Goal: Task Accomplishment & Management: Manage account settings

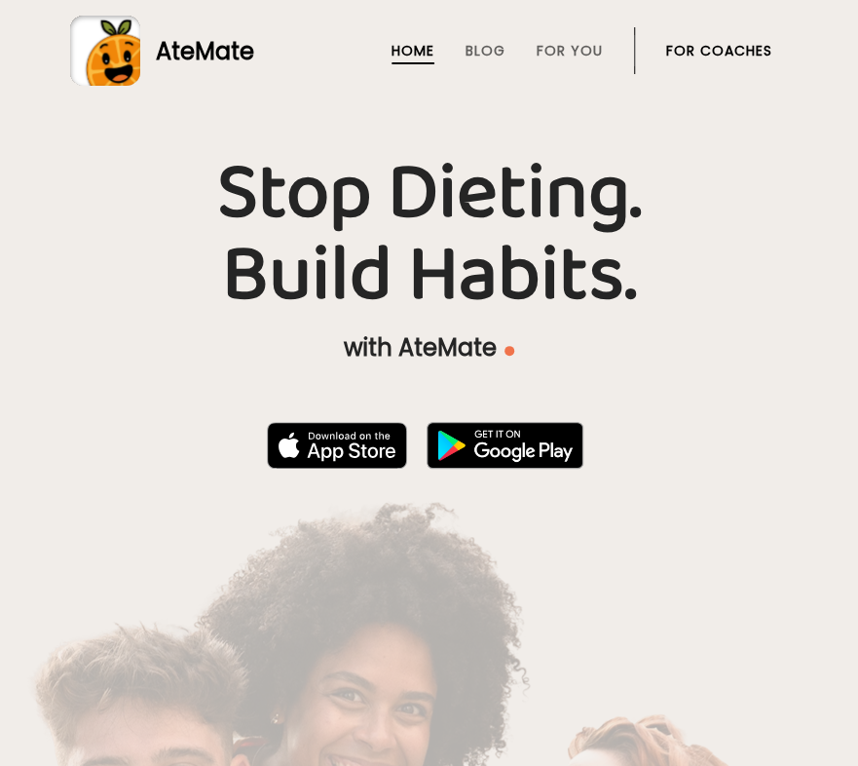
click at [737, 54] on link "For Coaches" at bounding box center [719, 51] width 106 height 16
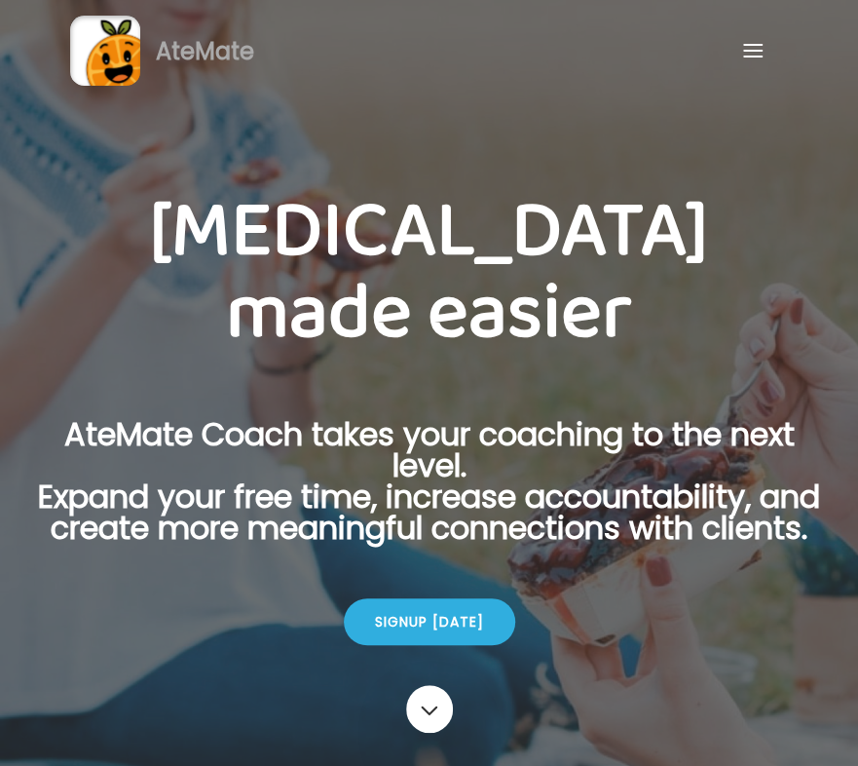
click at [742, 49] on div at bounding box center [752, 50] width 39 height 39
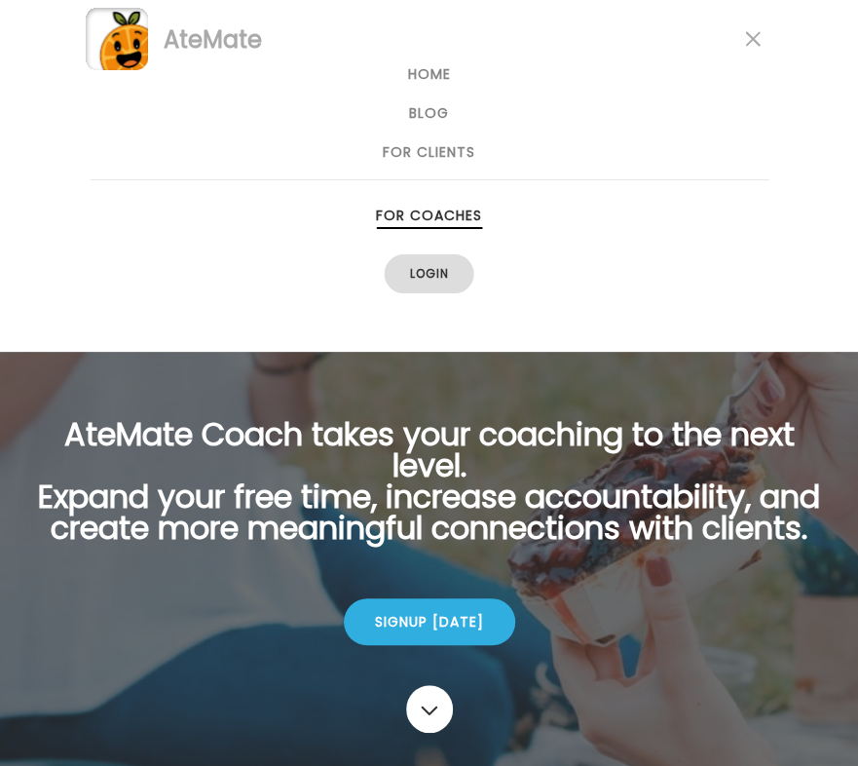
click at [433, 274] on link "Login" at bounding box center [430, 273] width 90 height 39
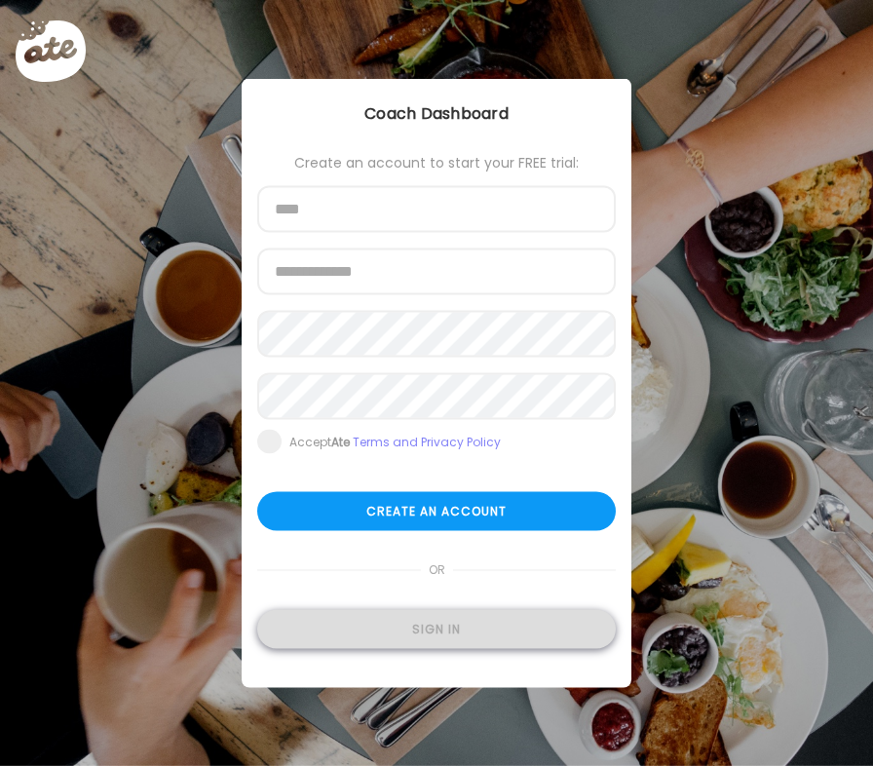
type input "**********"
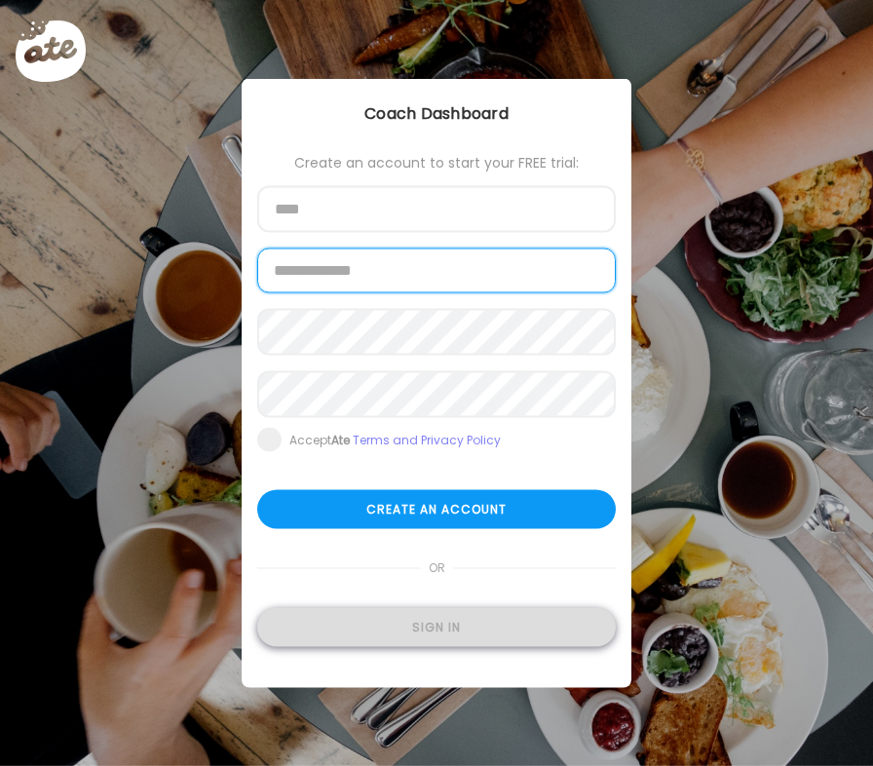
type input "**********"
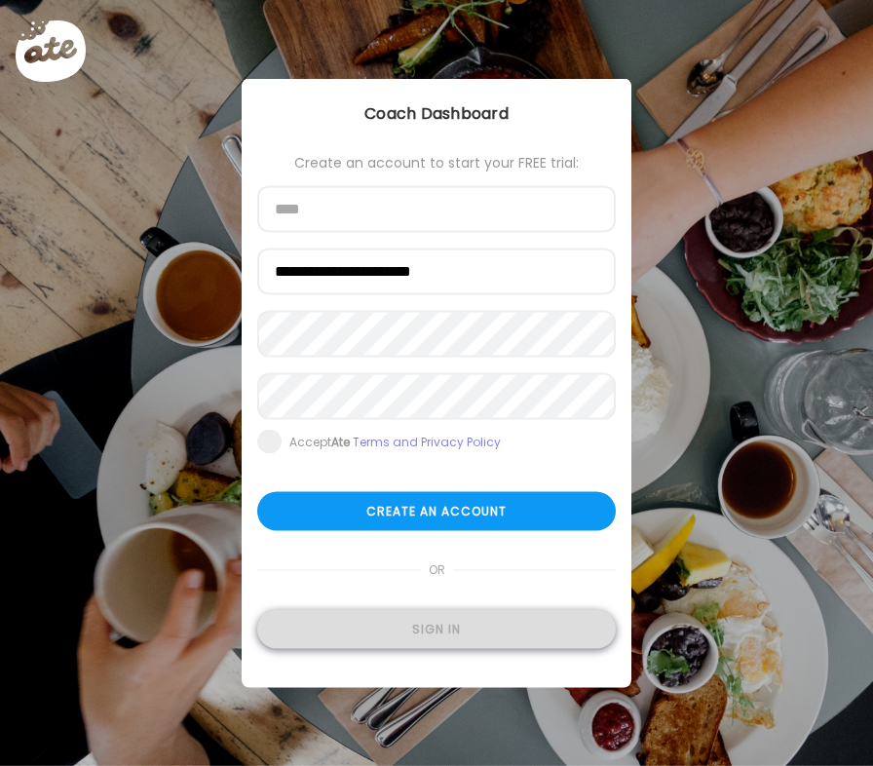
click at [491, 630] on div "Sign in" at bounding box center [436, 629] width 358 height 39
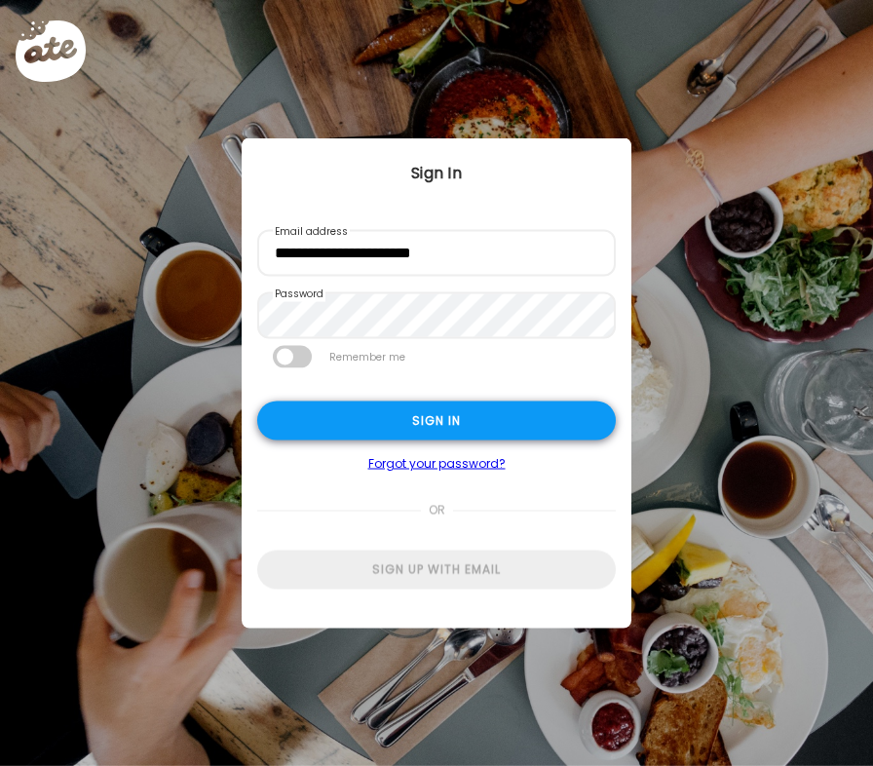
click at [424, 415] on div "Sign in" at bounding box center [436, 420] width 358 height 39
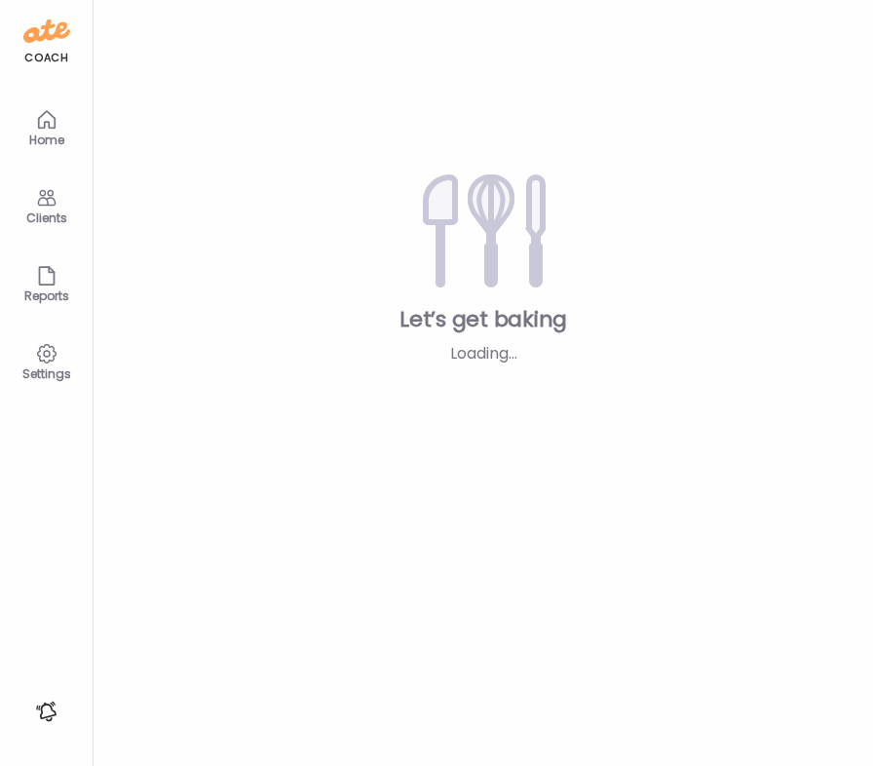
type input "**********"
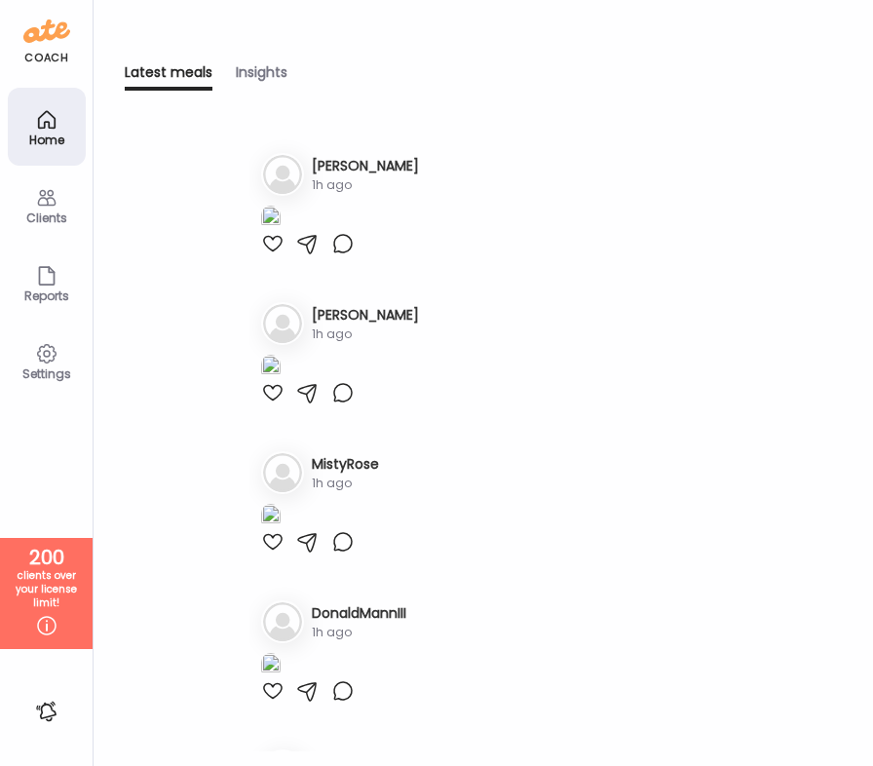
click at [327, 167] on h3 "[PERSON_NAME]" at bounding box center [365, 166] width 107 height 20
click at [327, 162] on h3 "[PERSON_NAME]" at bounding box center [365, 166] width 107 height 20
click at [292, 161] on img at bounding box center [282, 174] width 39 height 39
click at [344, 159] on h3 "[PERSON_NAME]" at bounding box center [365, 166] width 107 height 20
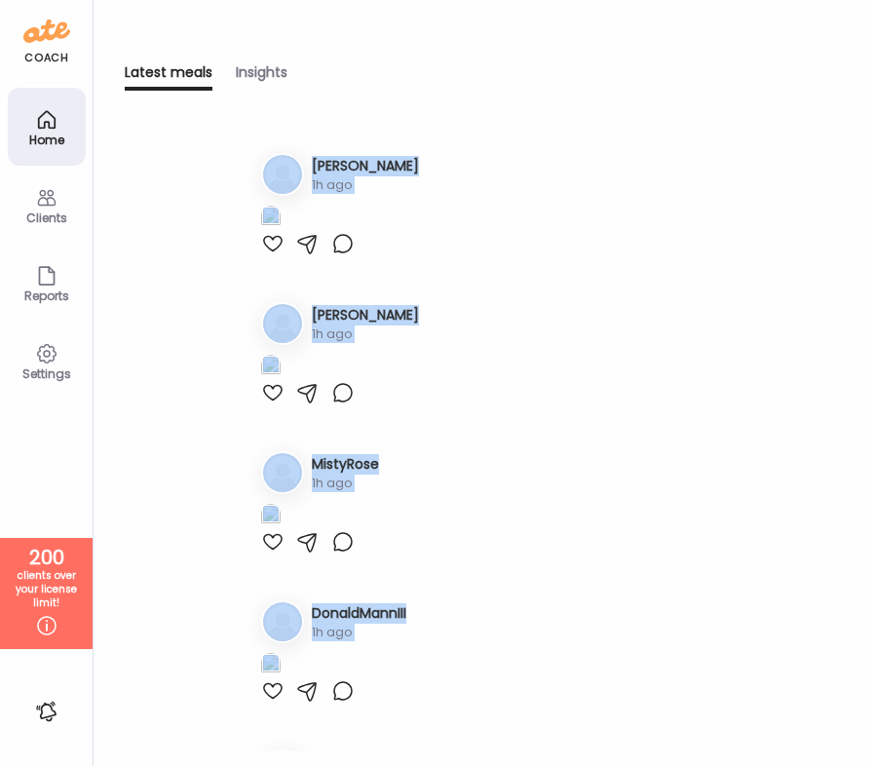
drag, startPoint x: 871, startPoint y: 11, endPoint x: 946, endPoint y: 8, distance: 75.1
click at [872, 8] on html "Customize your cookie preferences We respect your right to privacy. You can cho…" at bounding box center [436, 11] width 873 height 23
click at [586, 116] on div "Latest meals Insights Latest meals tracked 1. De [PERSON_NAME] 1h ago 2. Er [PE…" at bounding box center [482, 383] width 779 height 766
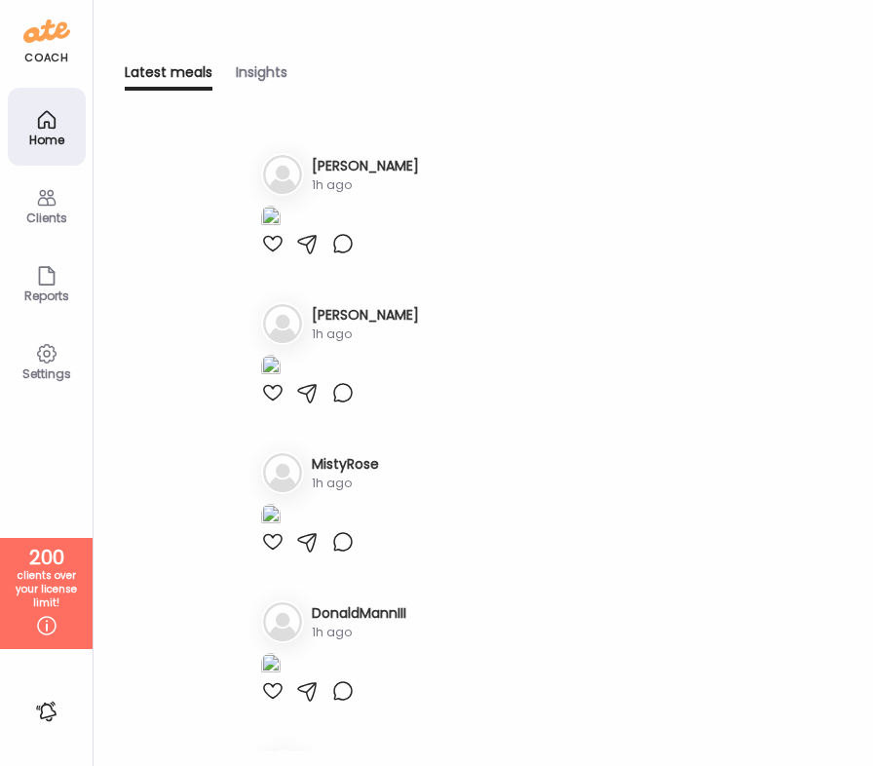
click at [358, 157] on h3 "[PERSON_NAME]" at bounding box center [365, 166] width 107 height 20
click at [52, 202] on icon at bounding box center [46, 197] width 23 height 23
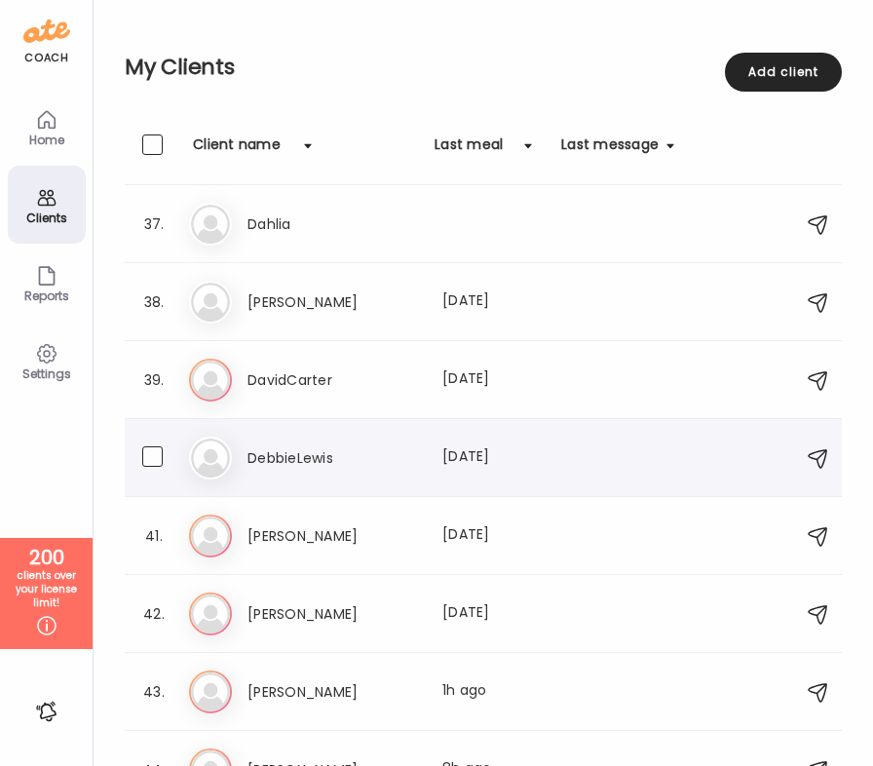
scroll to position [3095, 0]
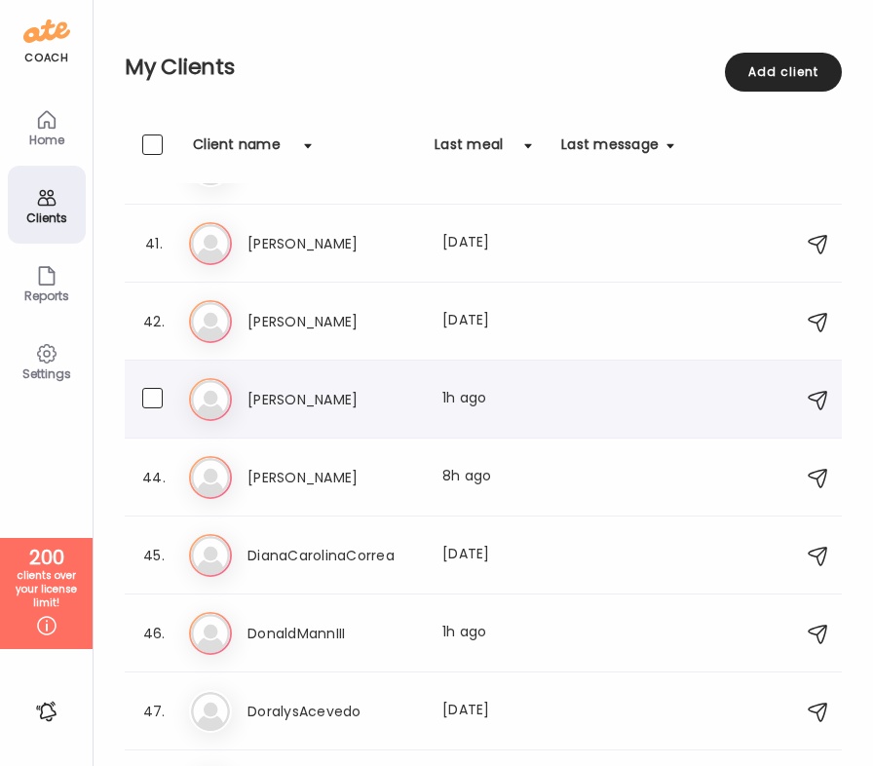
click at [343, 410] on div "De [PERSON_NAME] Last meal: 1h ago" at bounding box center [486, 399] width 594 height 43
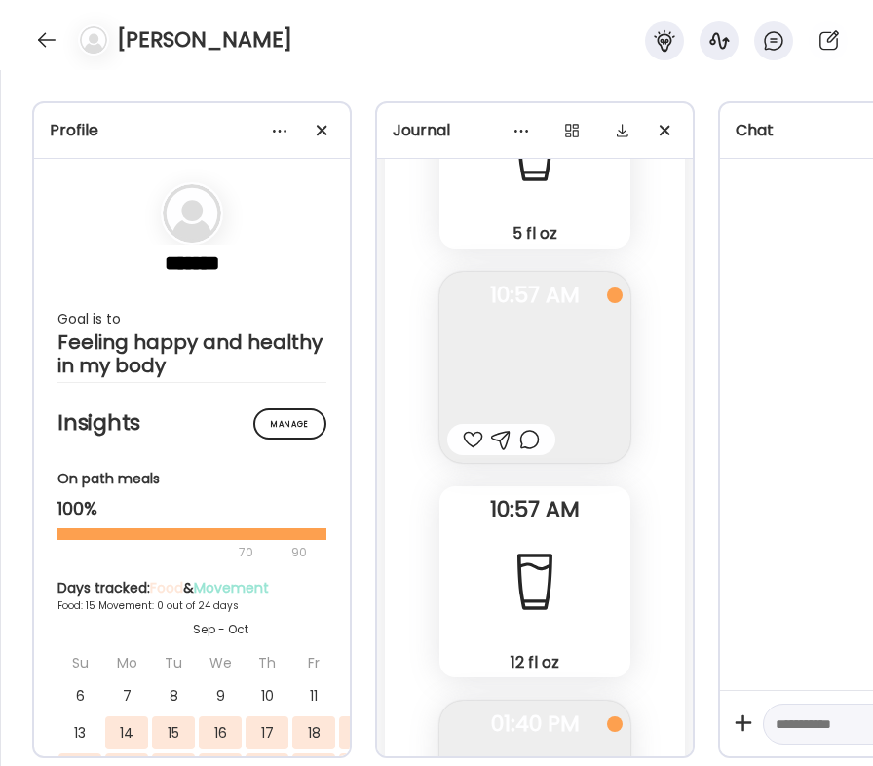
scroll to position [32530, 0]
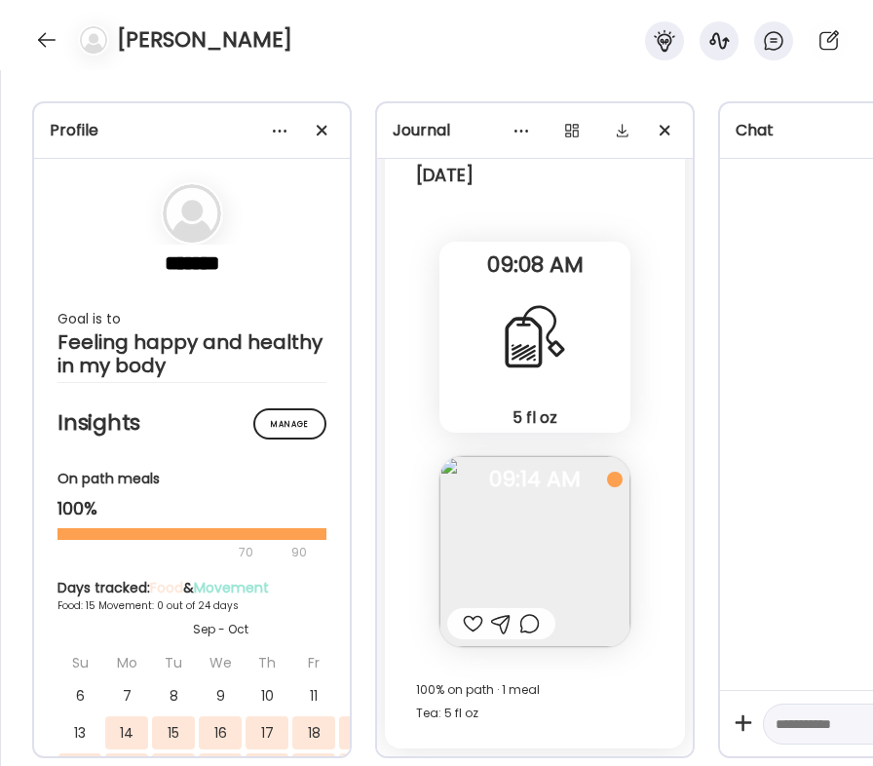
click at [520, 570] on img at bounding box center [534, 551] width 191 height 191
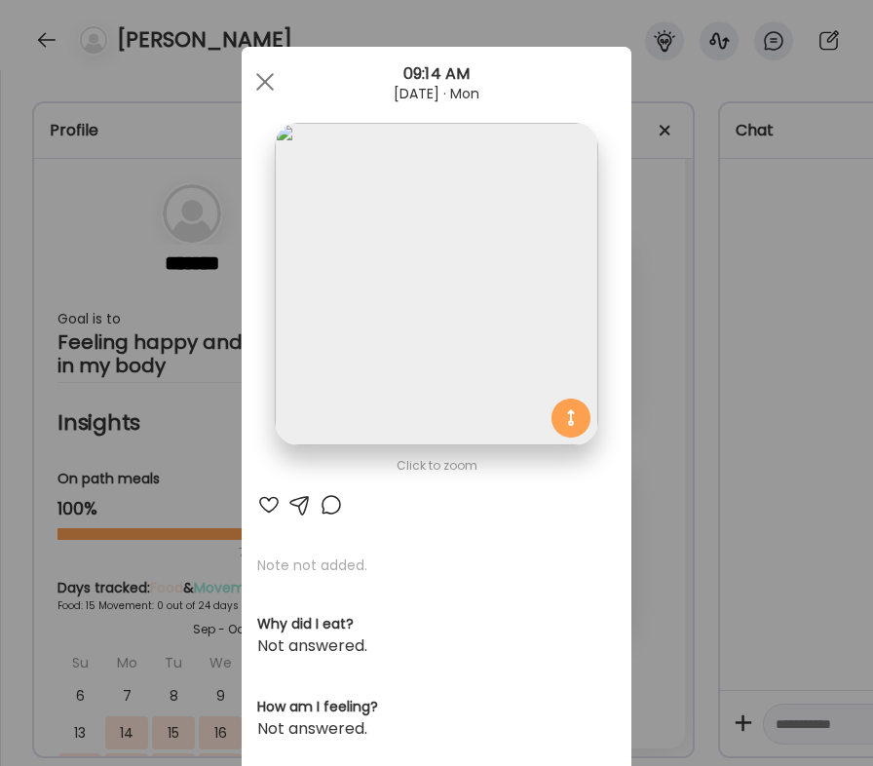
click at [496, 445] on img at bounding box center [436, 284] width 322 height 322
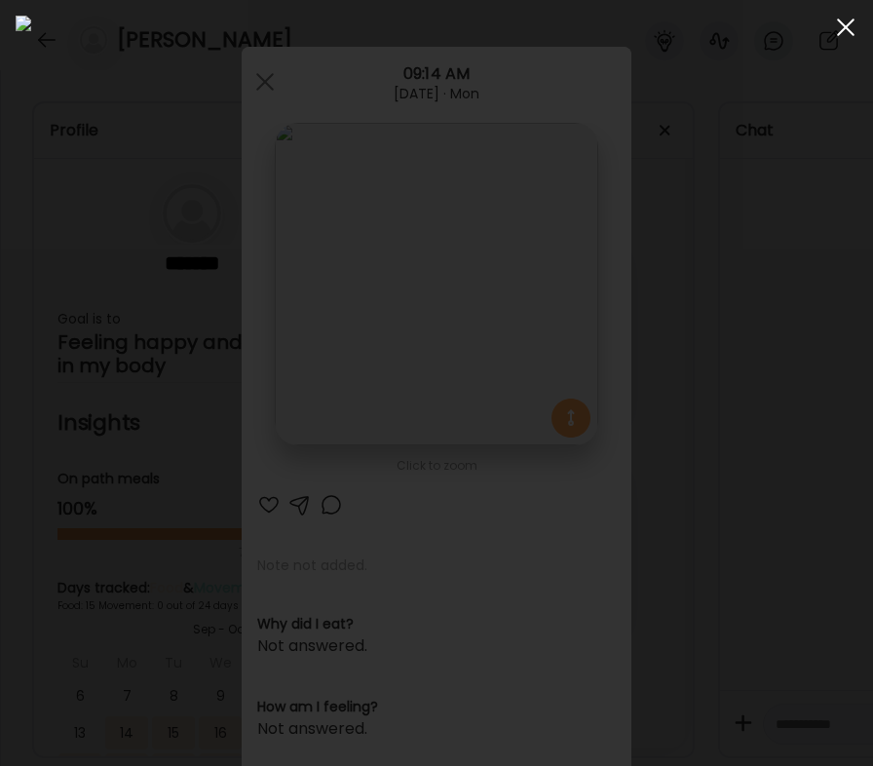
click at [839, 22] on span at bounding box center [846, 28] width 18 height 18
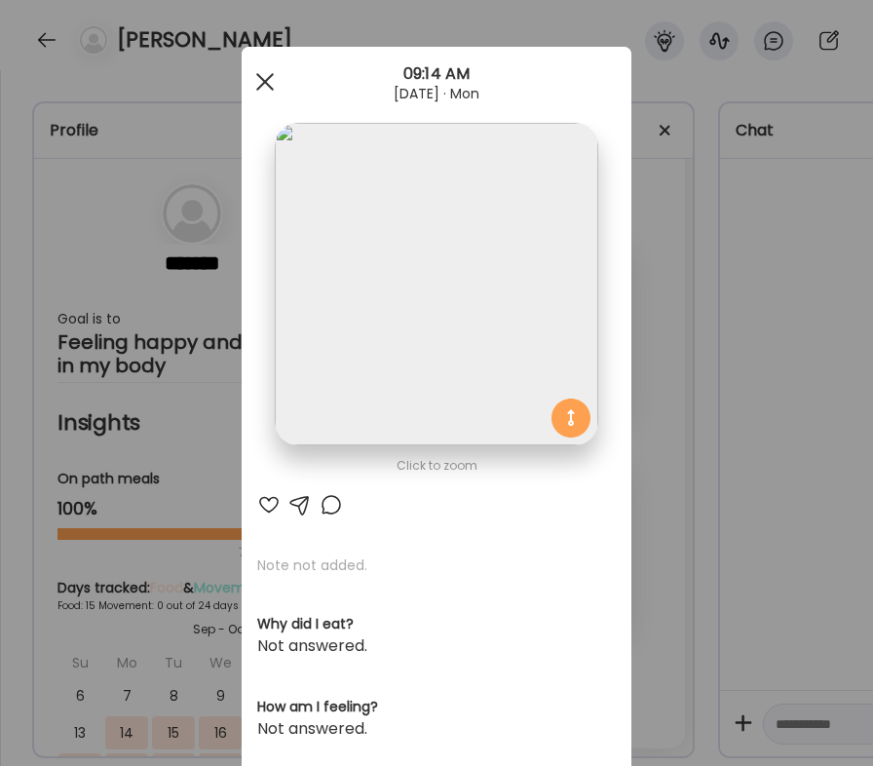
click at [250, 85] on div at bounding box center [264, 81] width 39 height 39
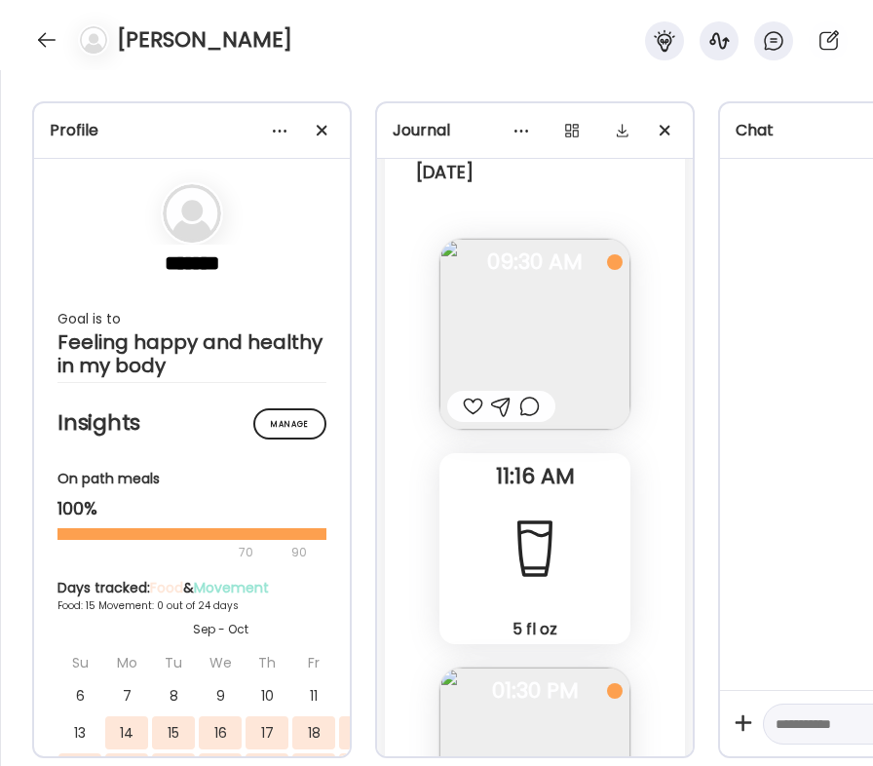
scroll to position [30679, 0]
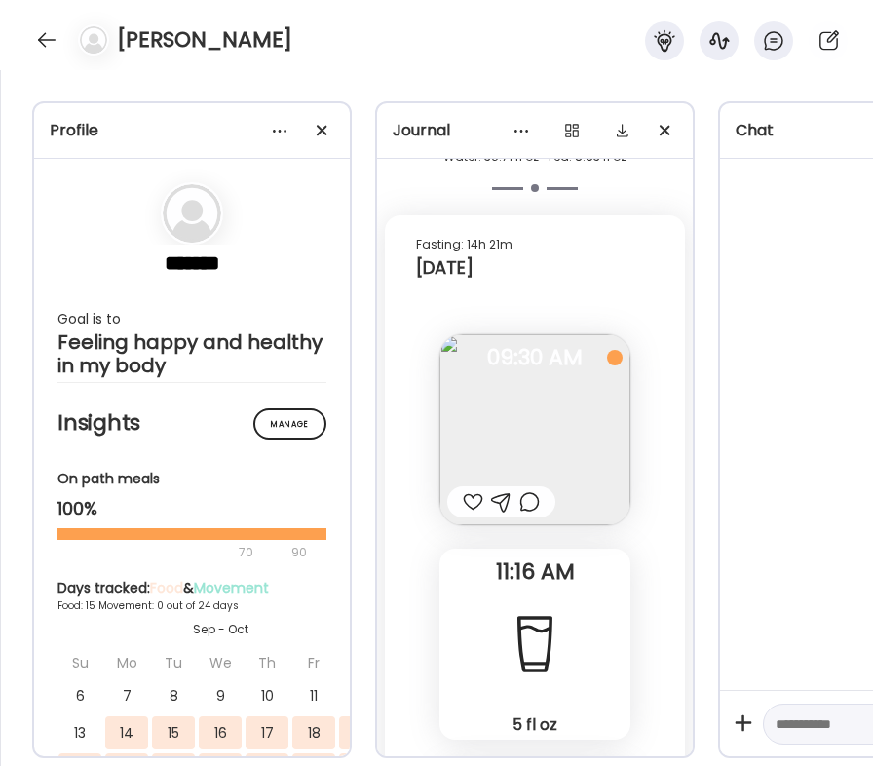
click at [533, 461] on img at bounding box center [534, 429] width 191 height 191
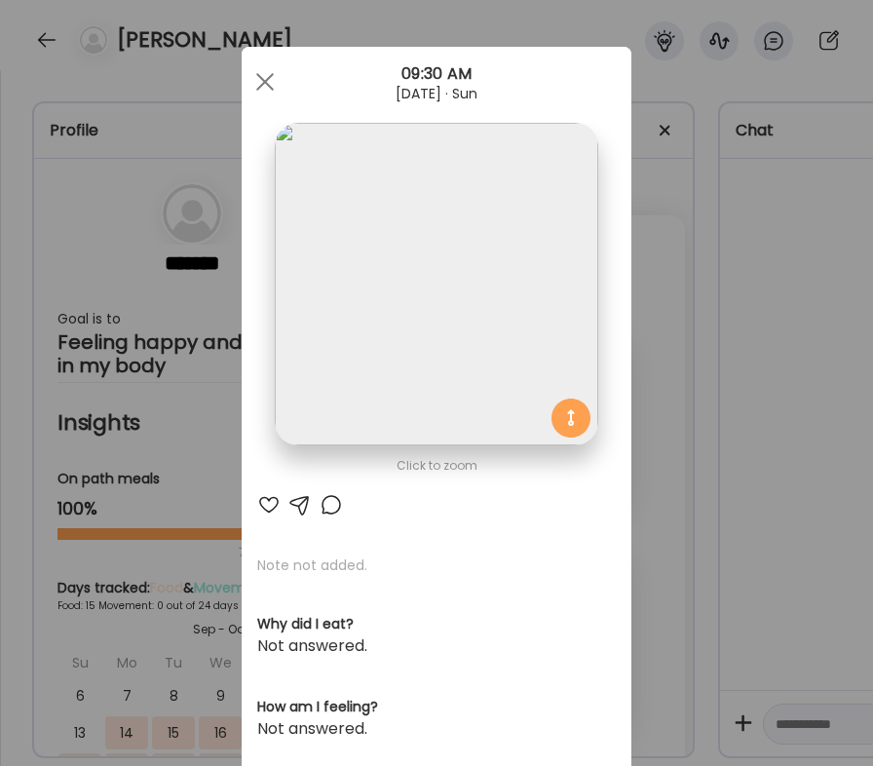
click at [441, 344] on img at bounding box center [436, 284] width 322 height 322
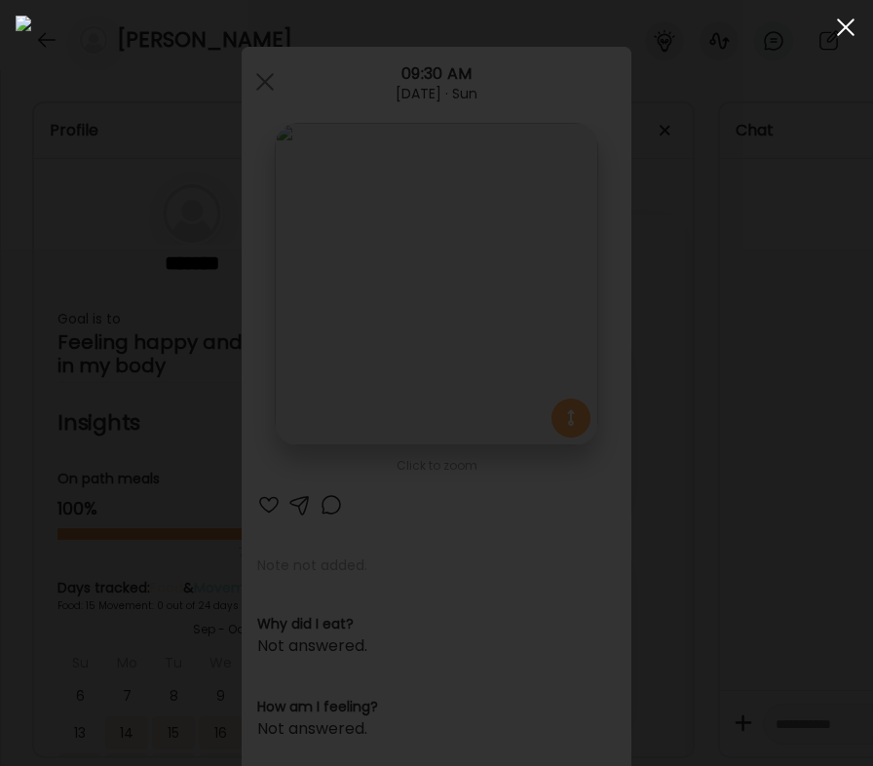
click at [840, 25] on div at bounding box center [845, 27] width 39 height 39
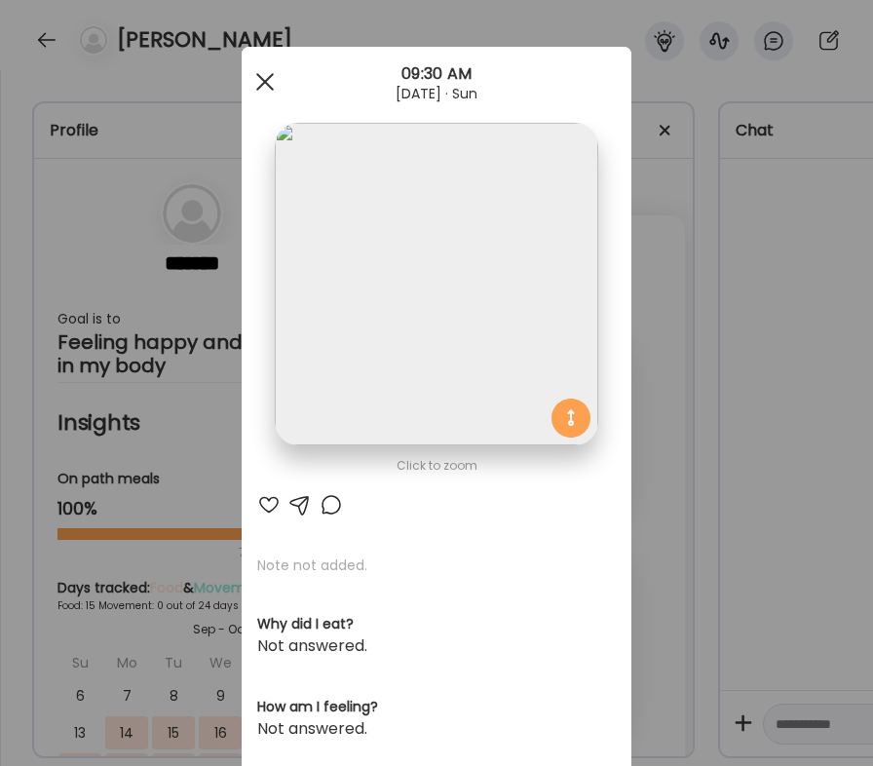
click at [246, 81] on div at bounding box center [264, 81] width 39 height 39
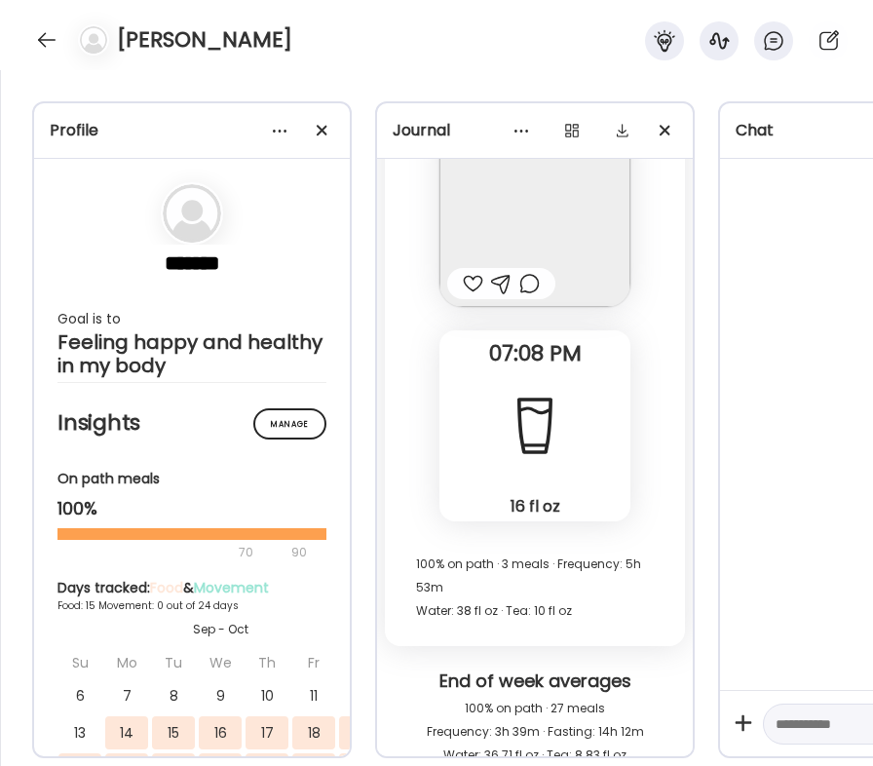
scroll to position [29900, 0]
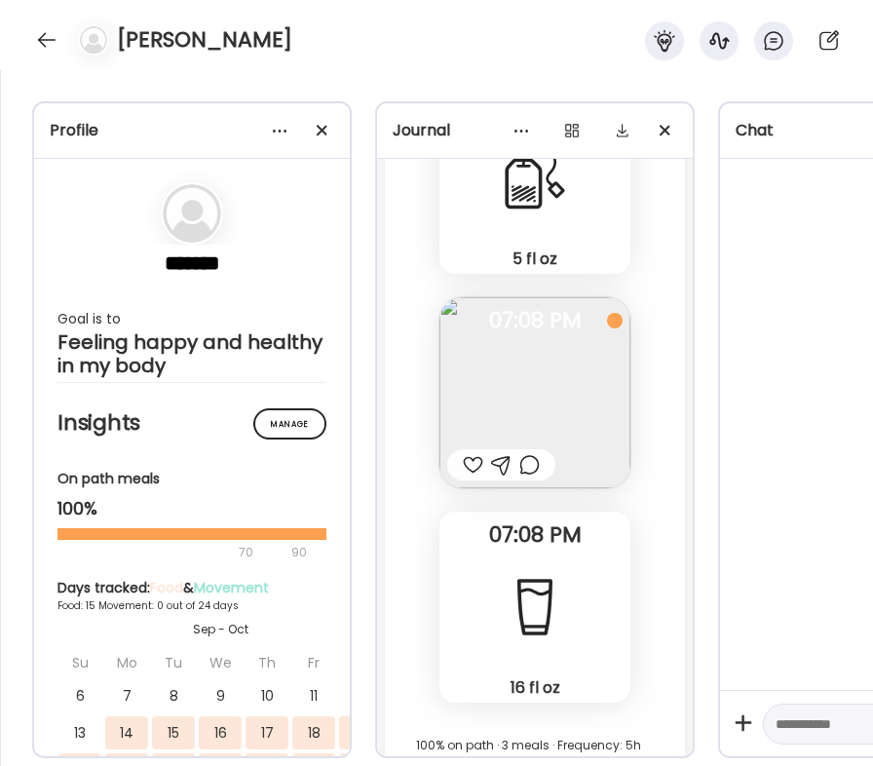
click at [514, 402] on img at bounding box center [534, 392] width 191 height 191
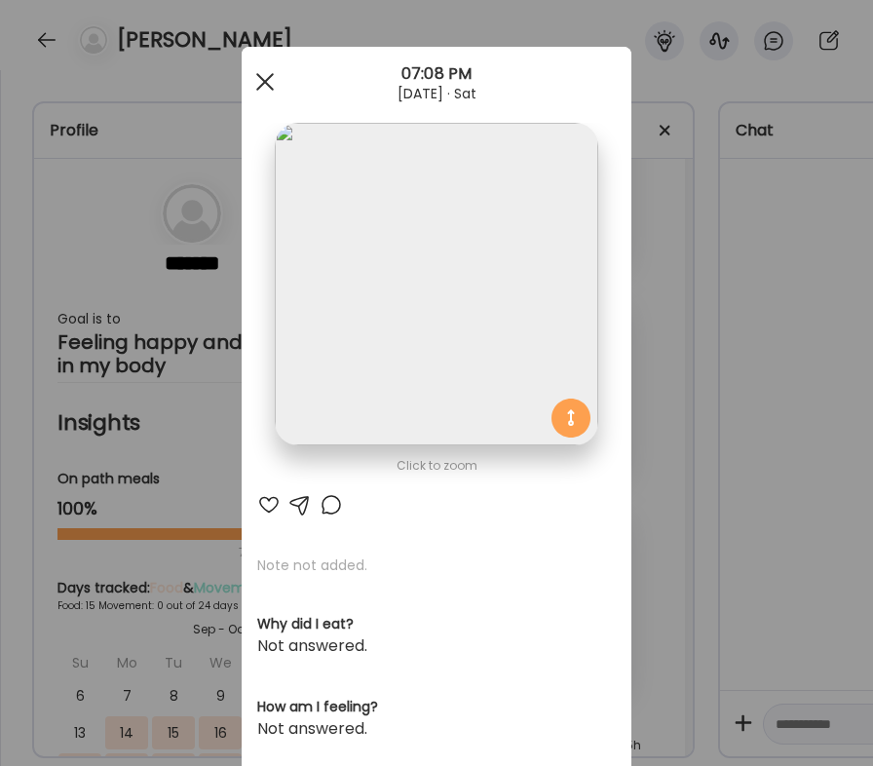
click at [264, 83] on div at bounding box center [264, 81] width 39 height 39
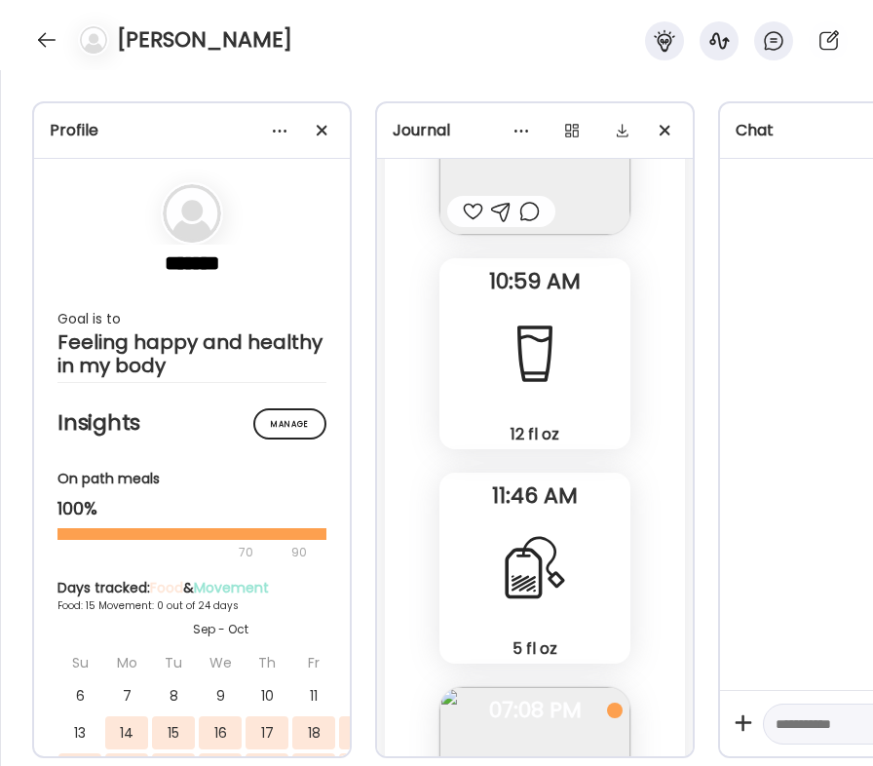
scroll to position [29218, 0]
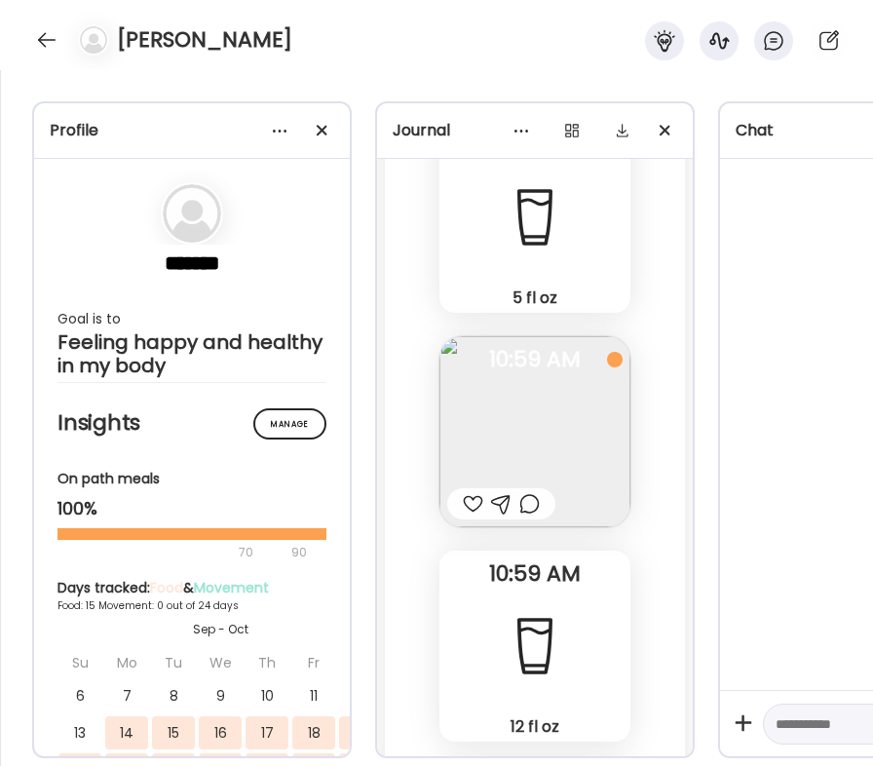
click at [542, 435] on img at bounding box center [534, 431] width 191 height 191
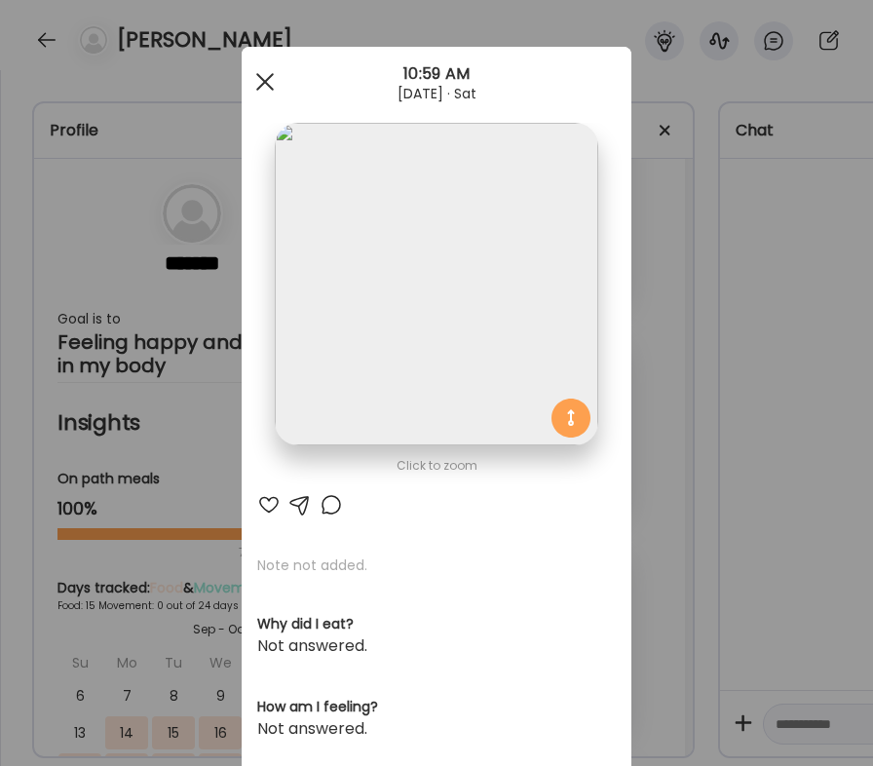
click at [245, 80] on div at bounding box center [264, 81] width 39 height 39
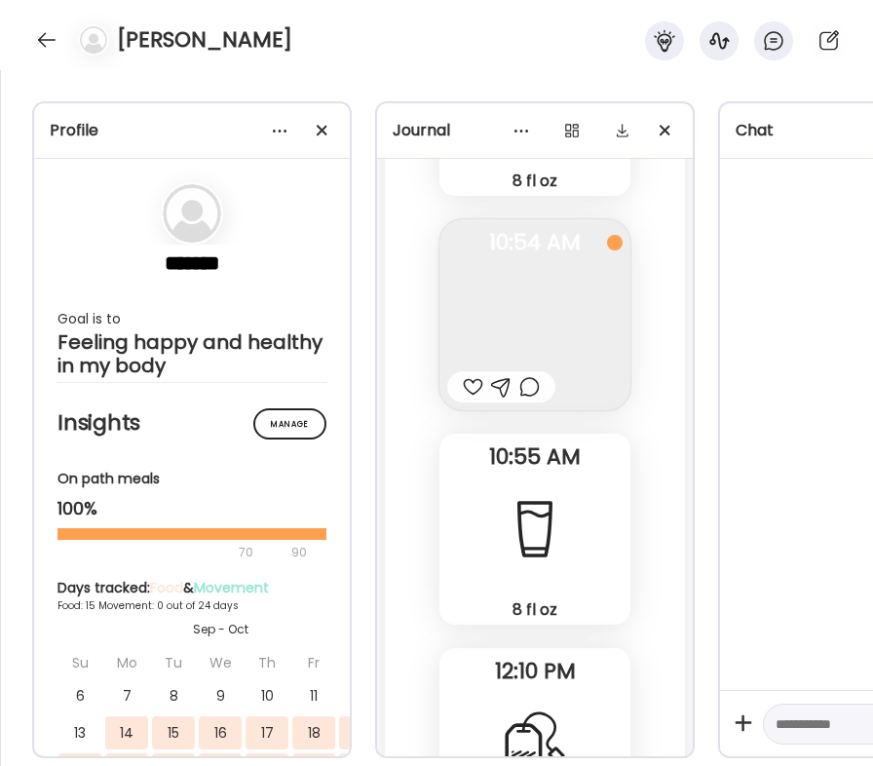
scroll to position [27777, 0]
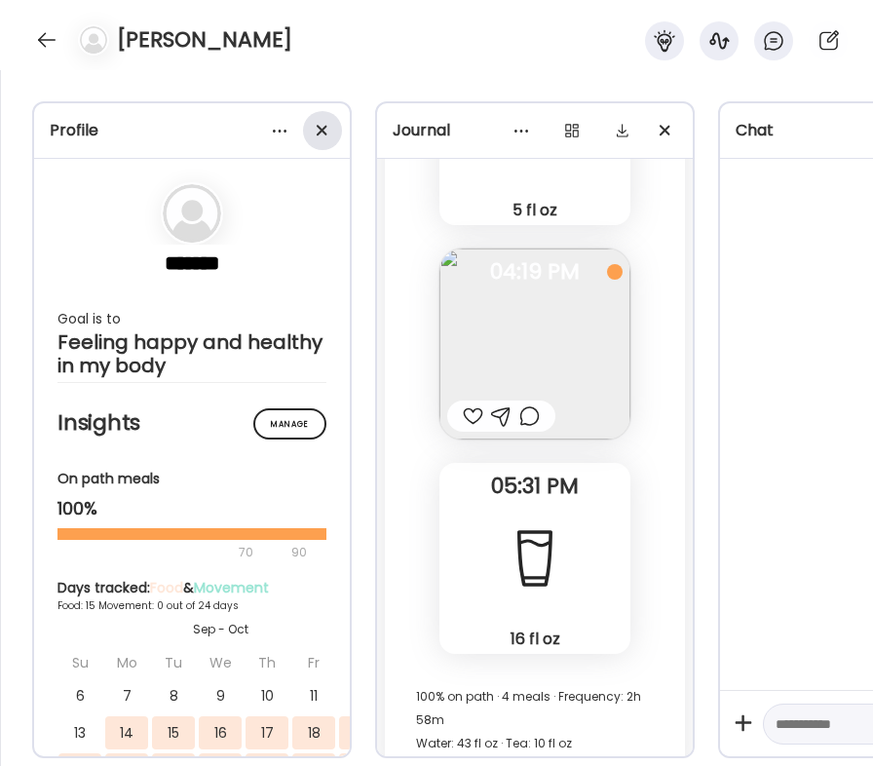
click at [320, 137] on div at bounding box center [322, 130] width 39 height 39
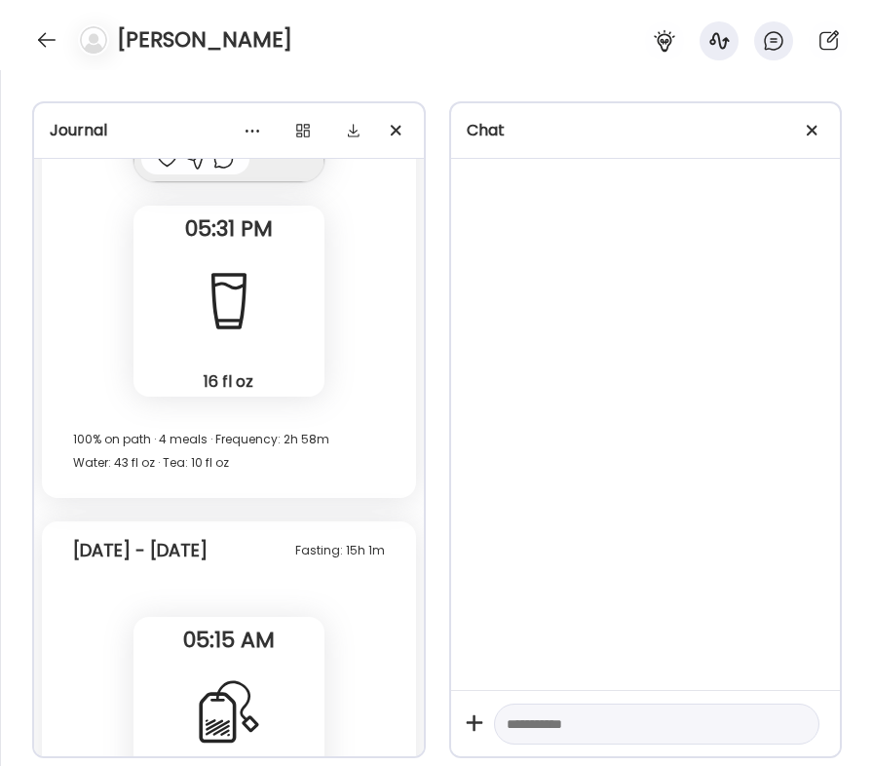
scroll to position [27246, 0]
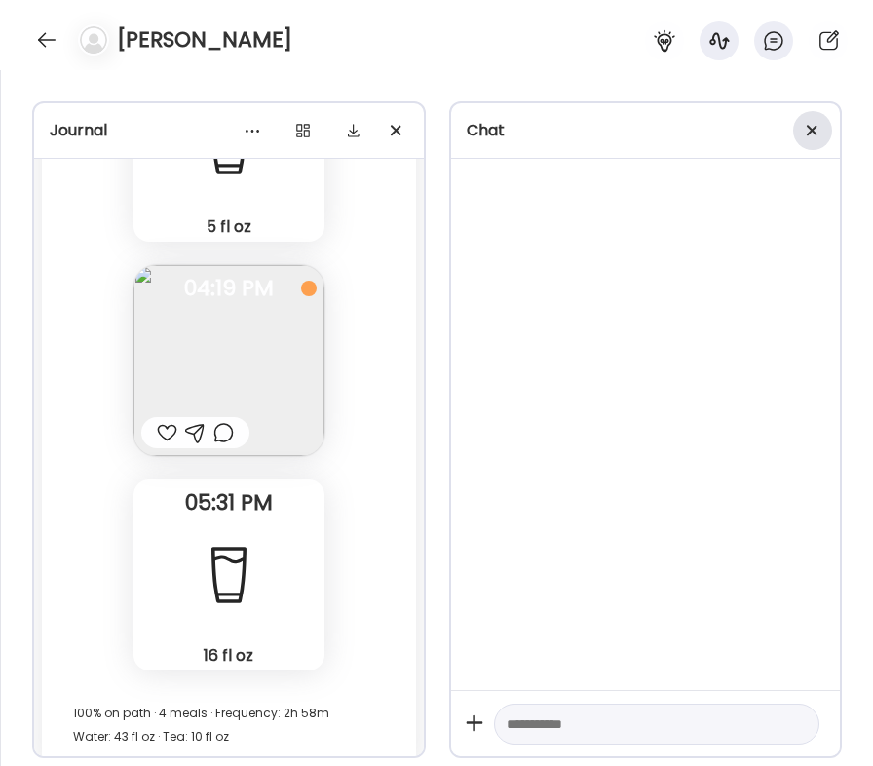
click at [810, 131] on div at bounding box center [812, 130] width 39 height 39
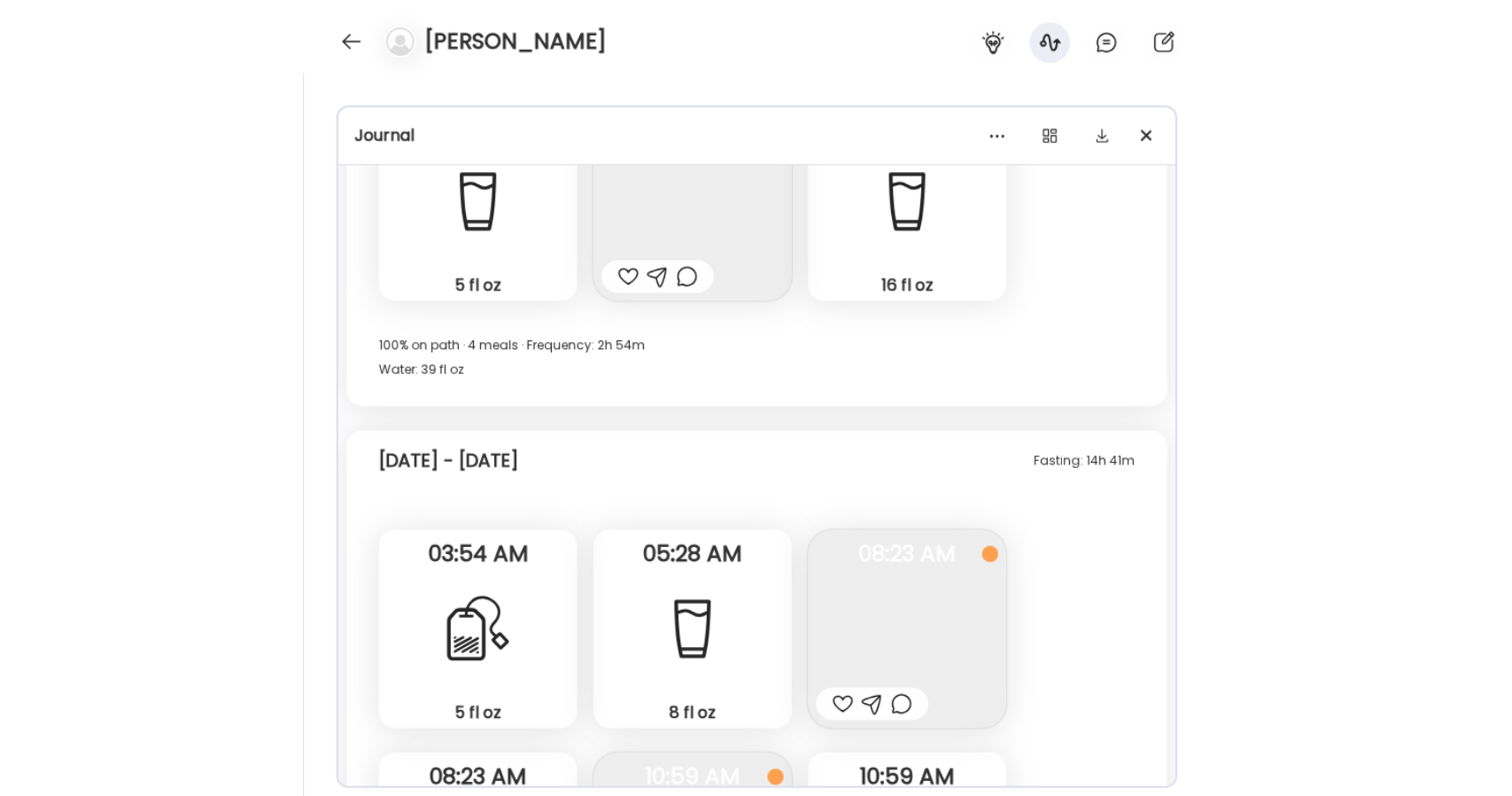
scroll to position [11731, 0]
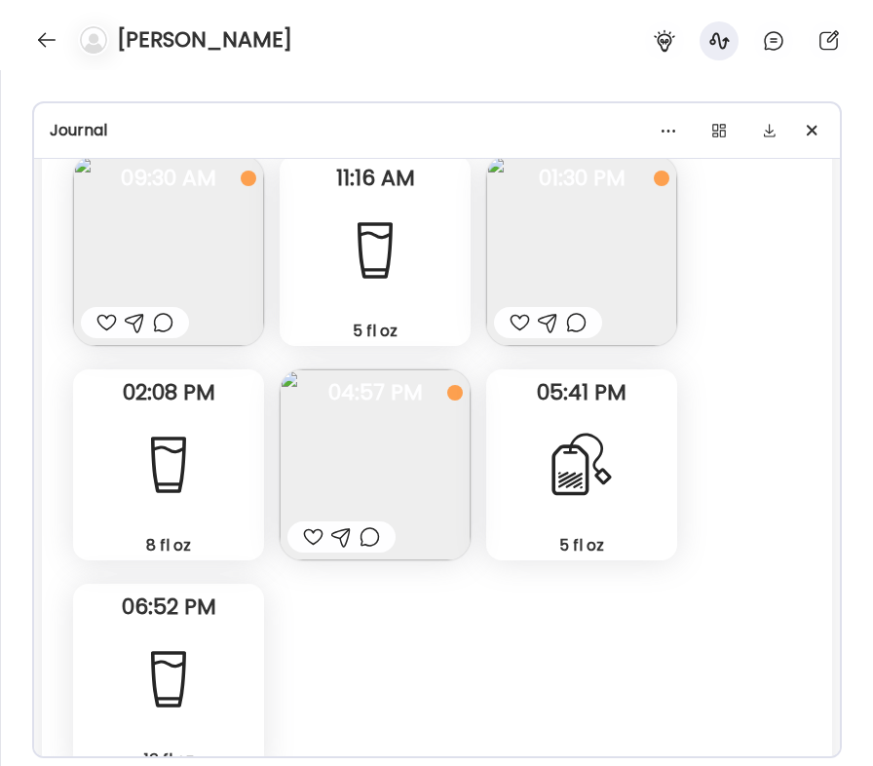
click at [97, 43] on img at bounding box center [93, 39] width 27 height 27
click at [131, 42] on h4 "[PERSON_NAME]" at bounding box center [204, 39] width 175 height 31
click at [43, 43] on div at bounding box center [46, 39] width 31 height 31
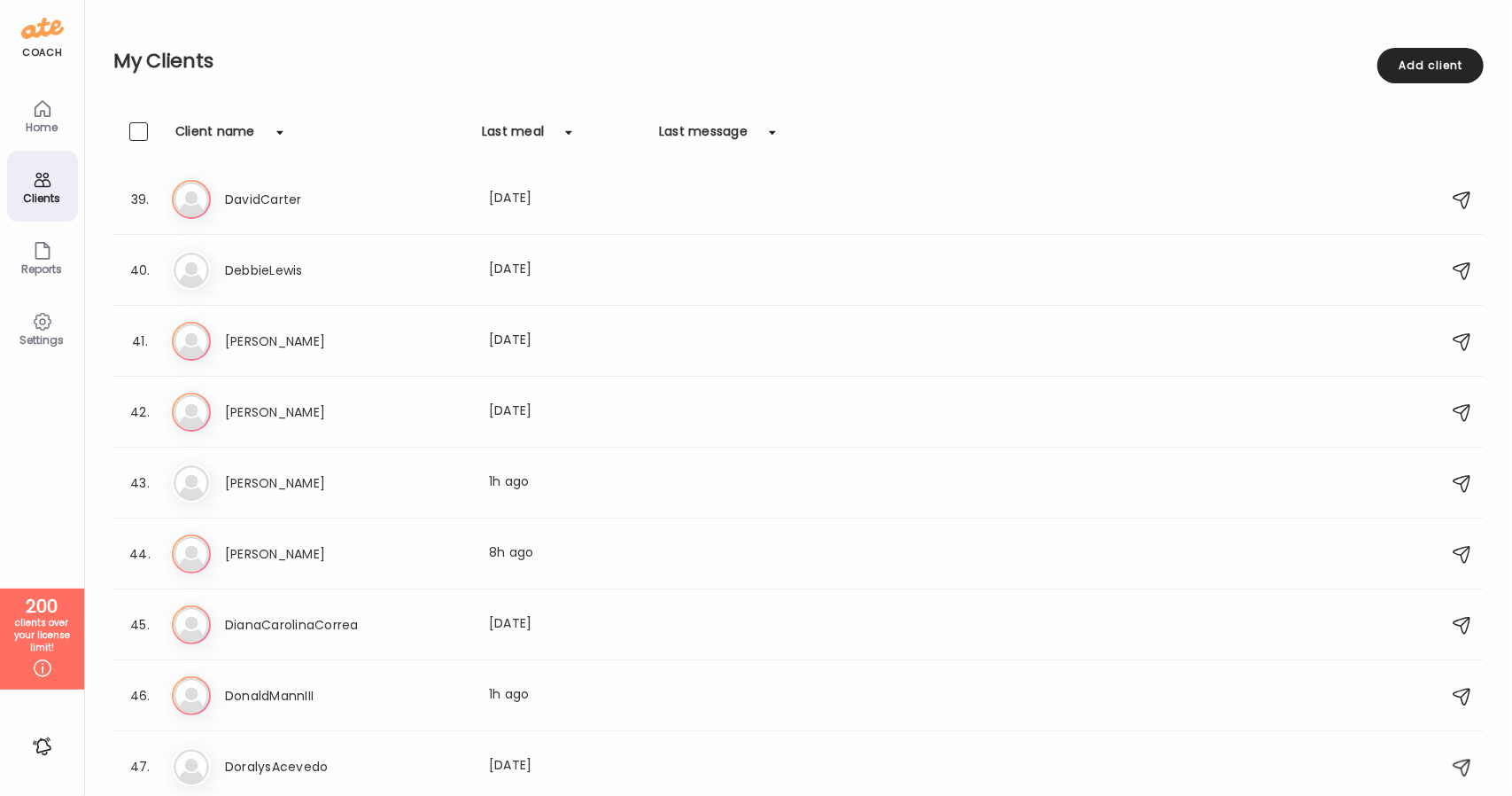
scroll to position [2713, 0]
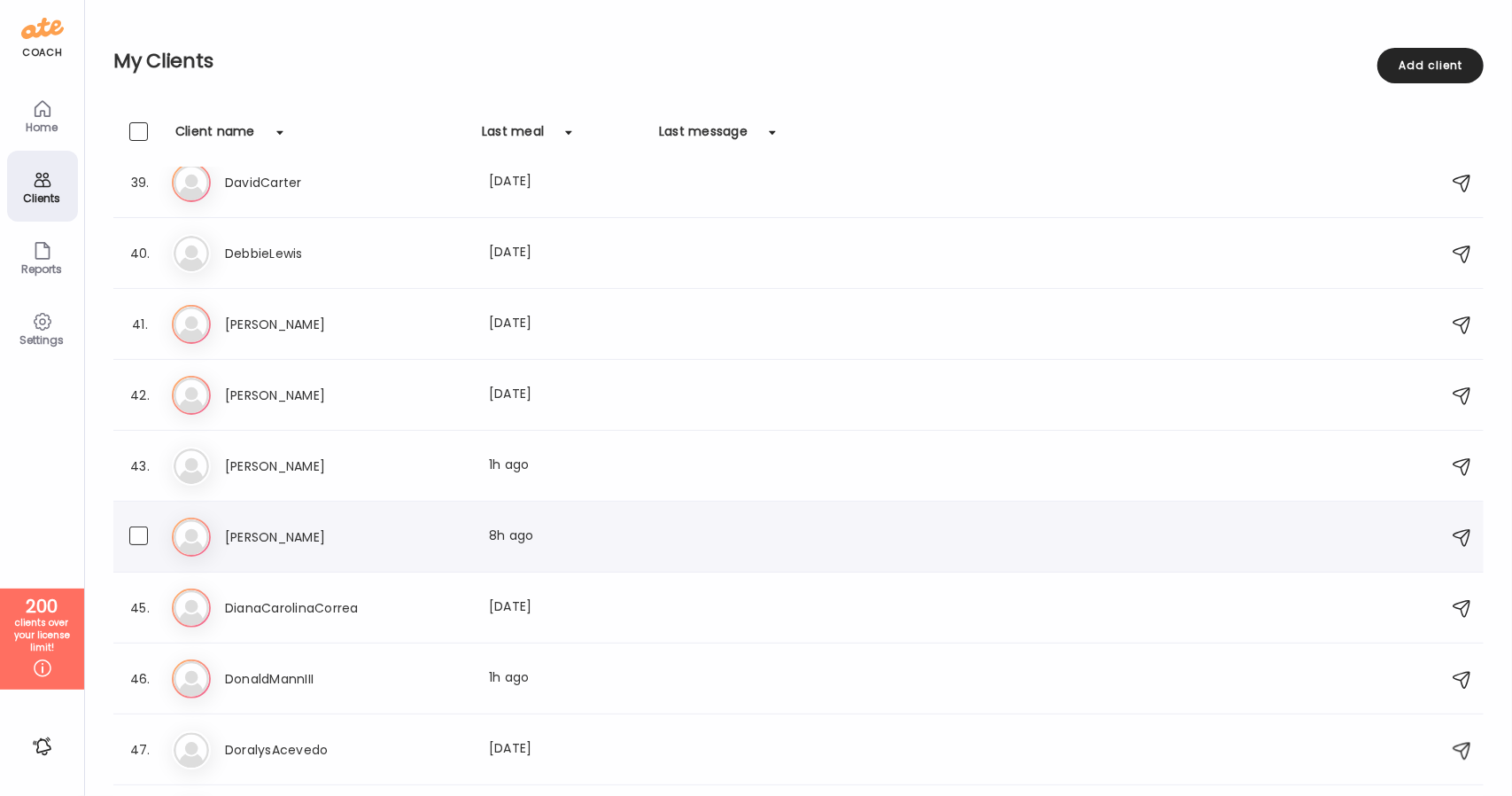
click at [295, 527] on h3 "[PERSON_NAME]" at bounding box center [302, 537] width 155 height 21
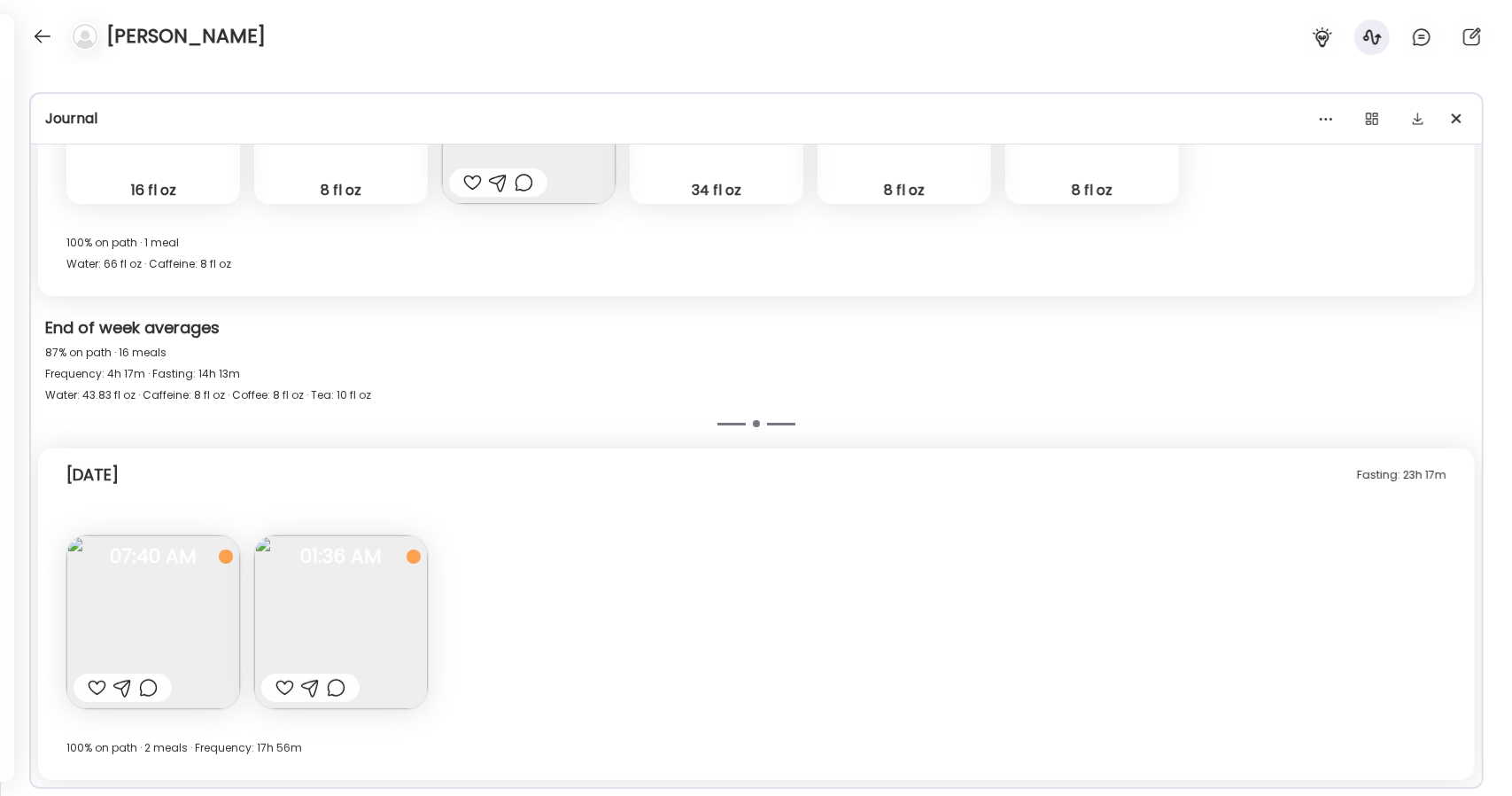
scroll to position [3870, 0]
click at [356, 603] on img at bounding box center [341, 622] width 174 height 174
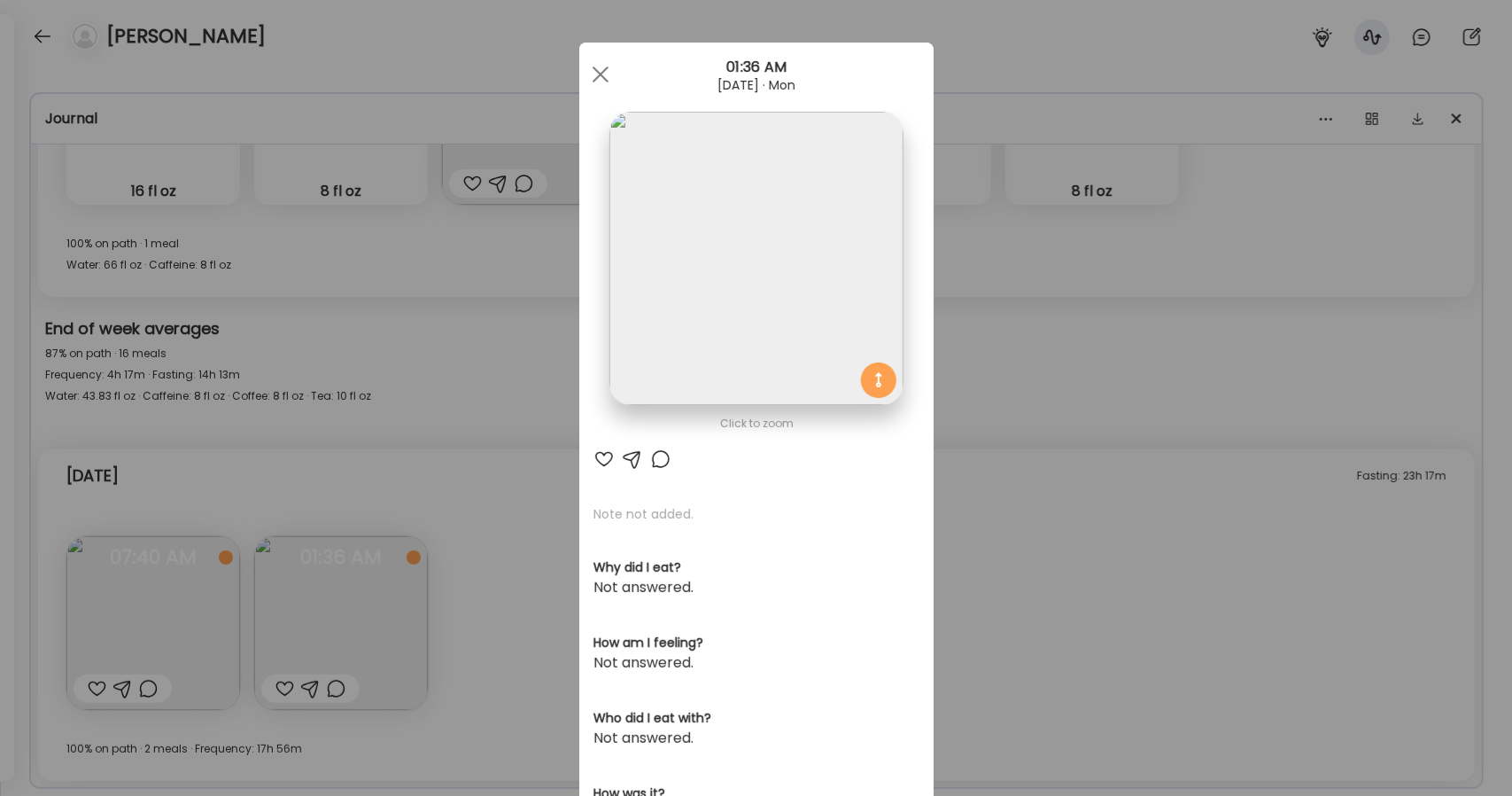
click at [663, 302] on img at bounding box center [756, 258] width 293 height 293
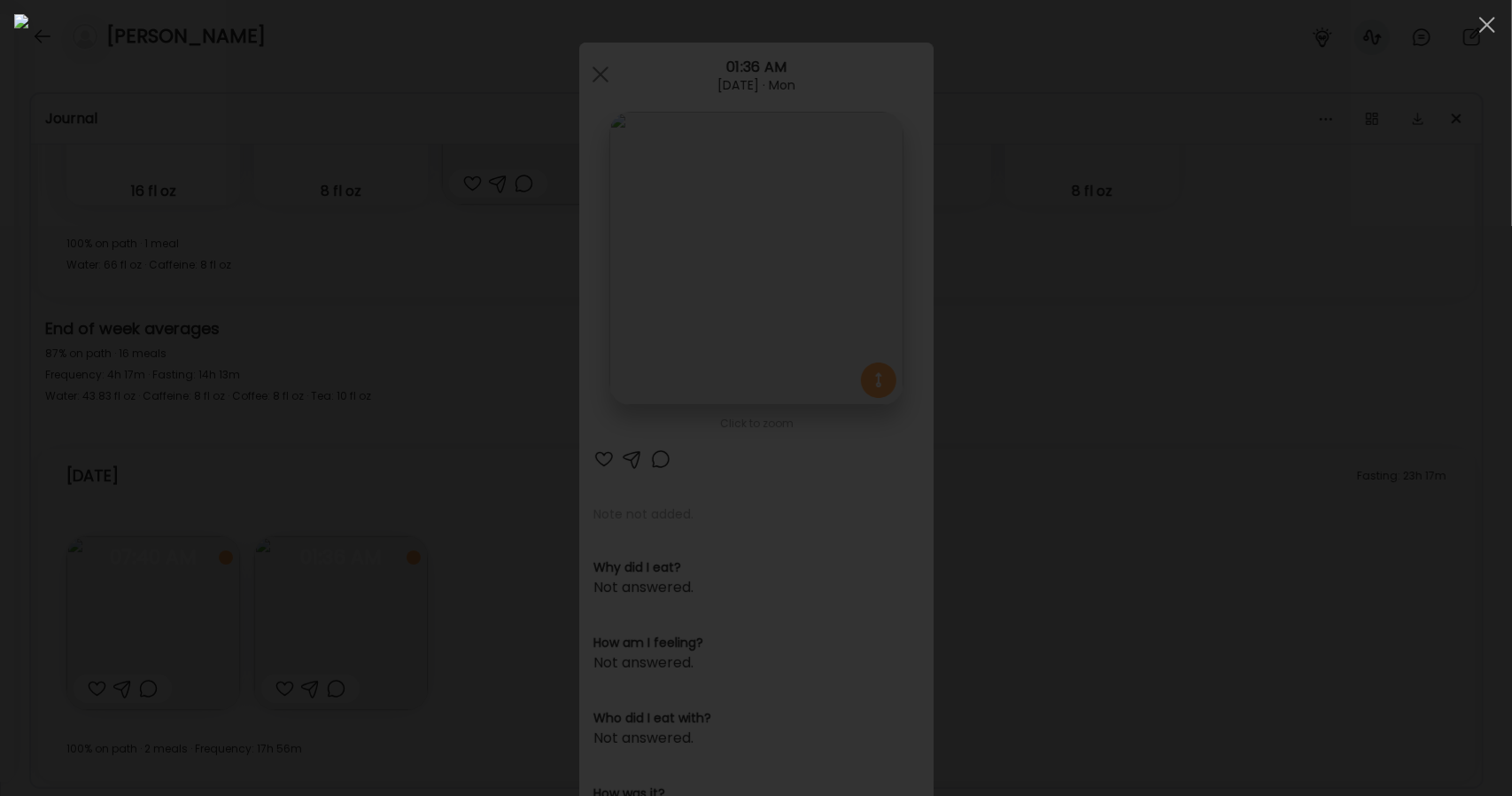
click at [793, 547] on img at bounding box center [756, 398] width 1483 height 767
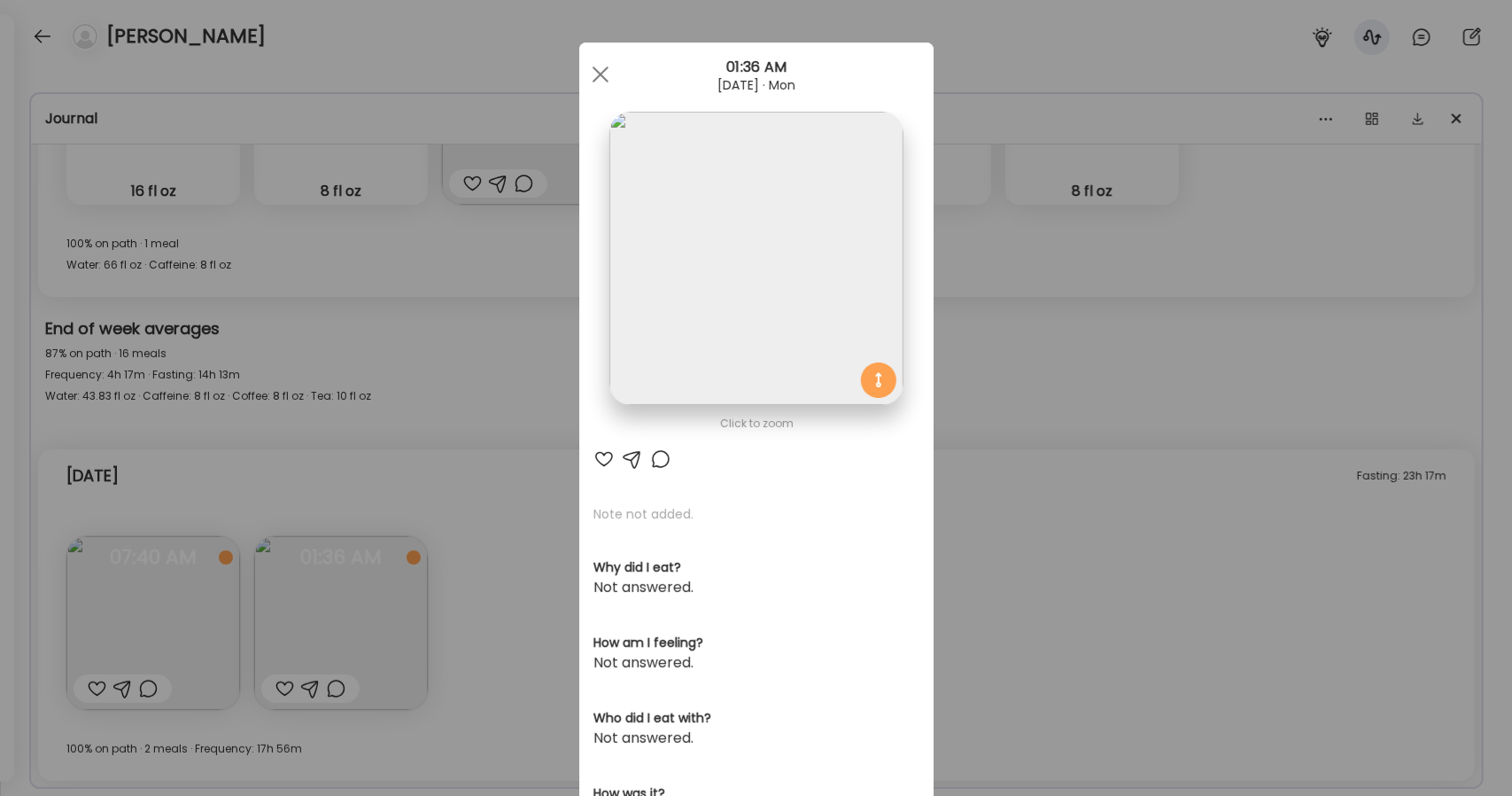
click at [793, 357] on img at bounding box center [756, 258] width 293 height 293
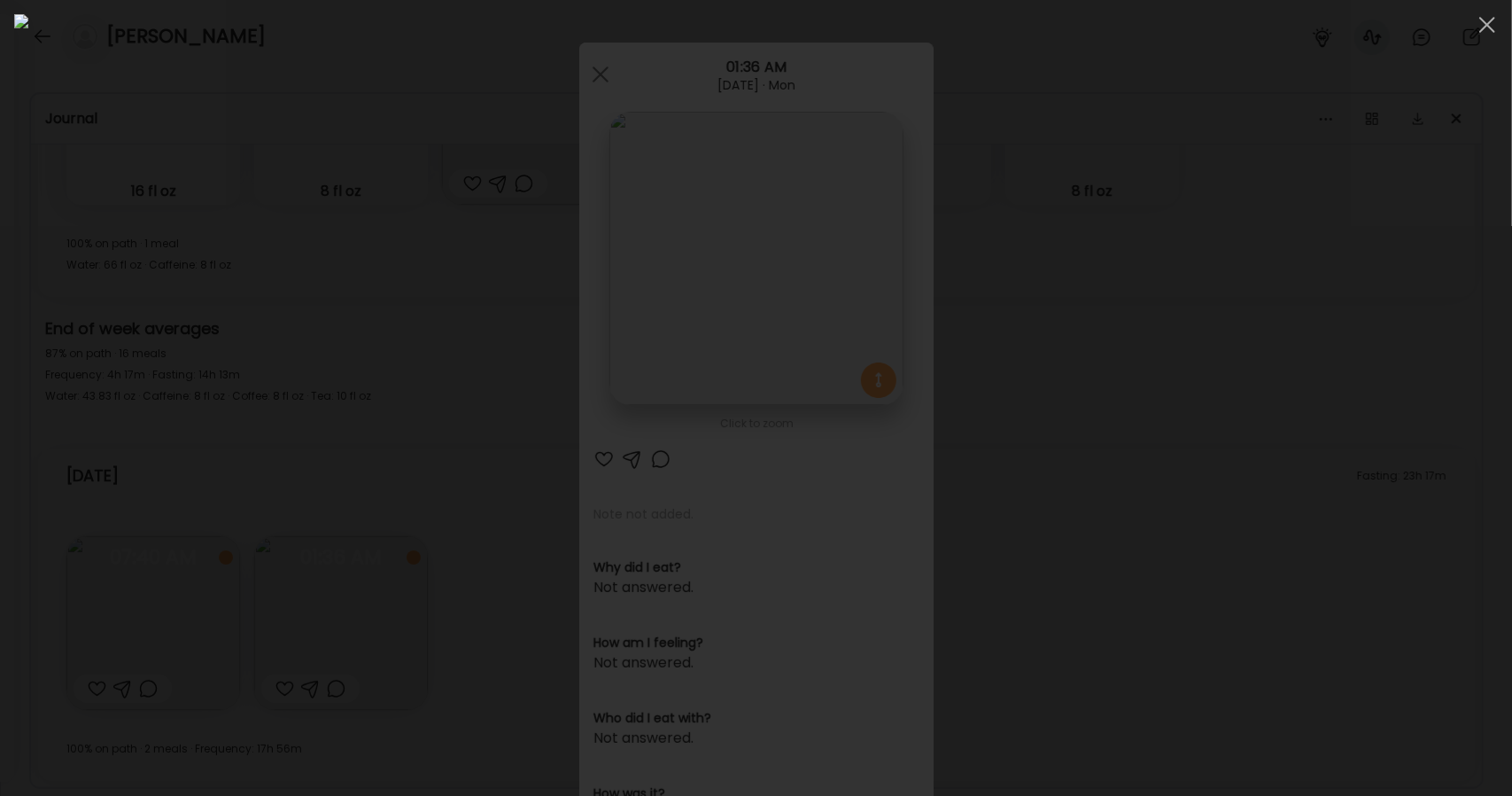
click at [793, 438] on div at bounding box center [756, 398] width 1483 height 767
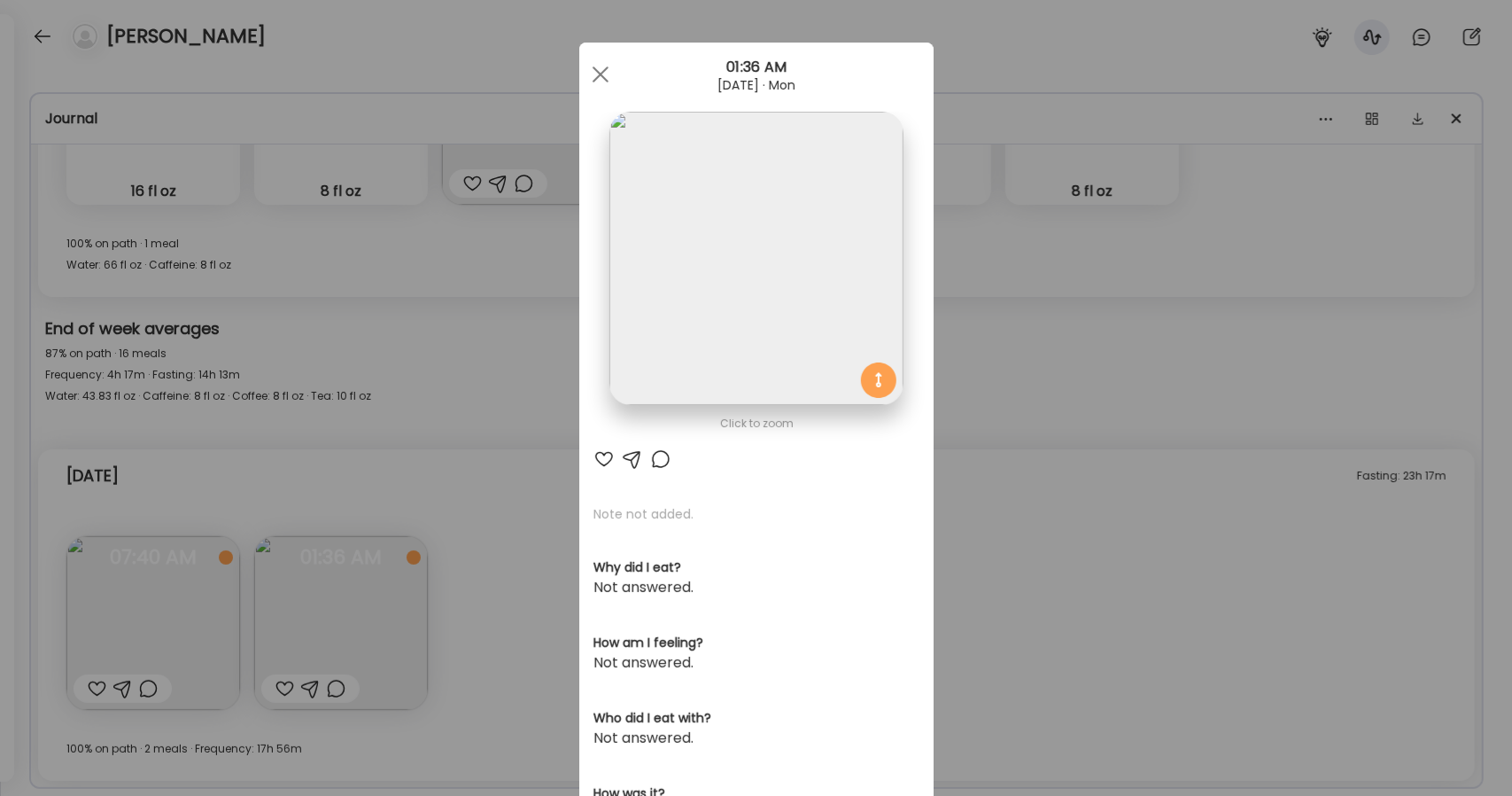
click at [193, 562] on div "Ate Coach Dashboard Wahoo! It’s official Take a moment to set up your Coach Pro…" at bounding box center [756, 398] width 1512 height 796
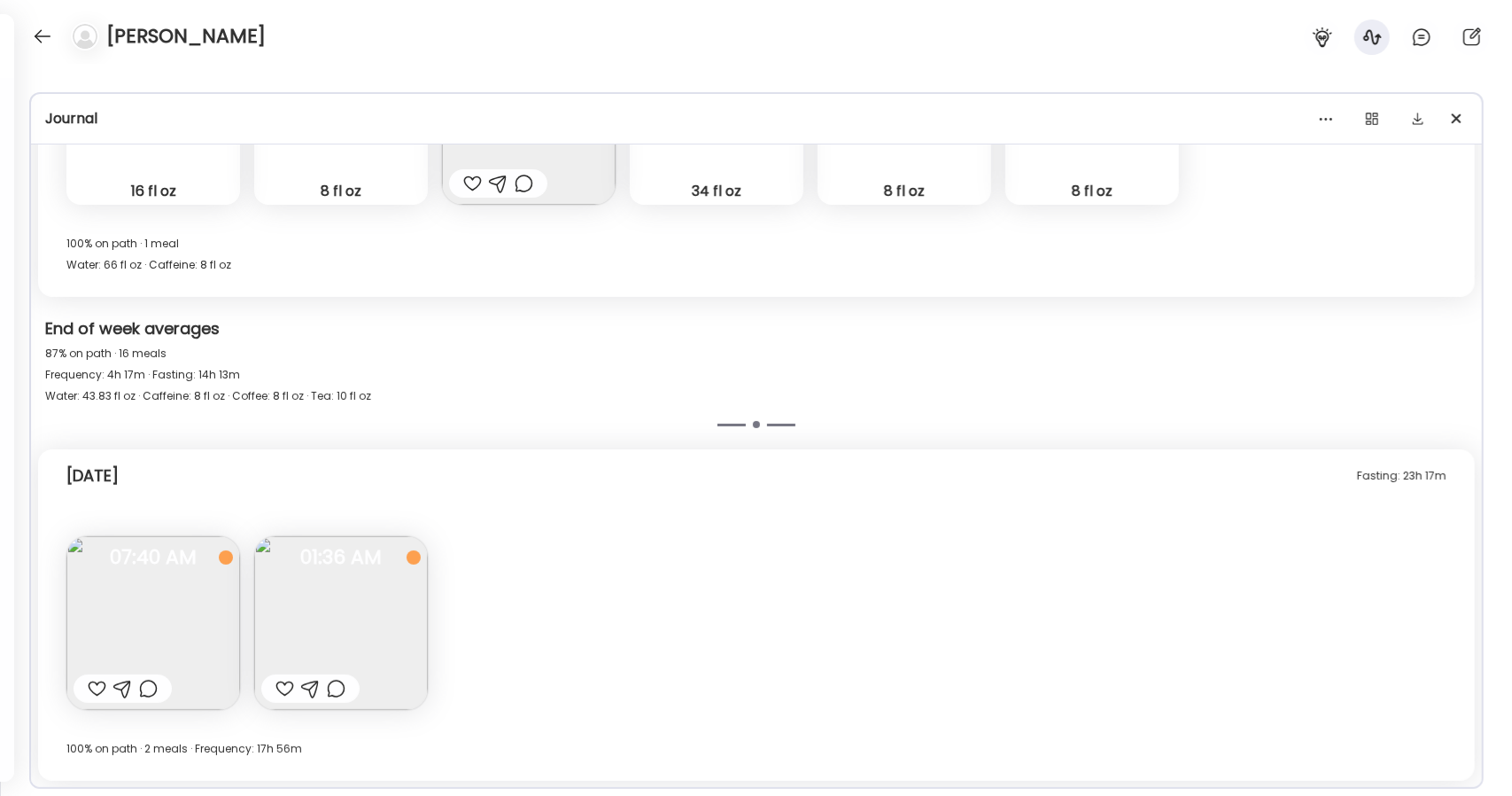
click at [198, 591] on img at bounding box center [153, 622] width 174 height 174
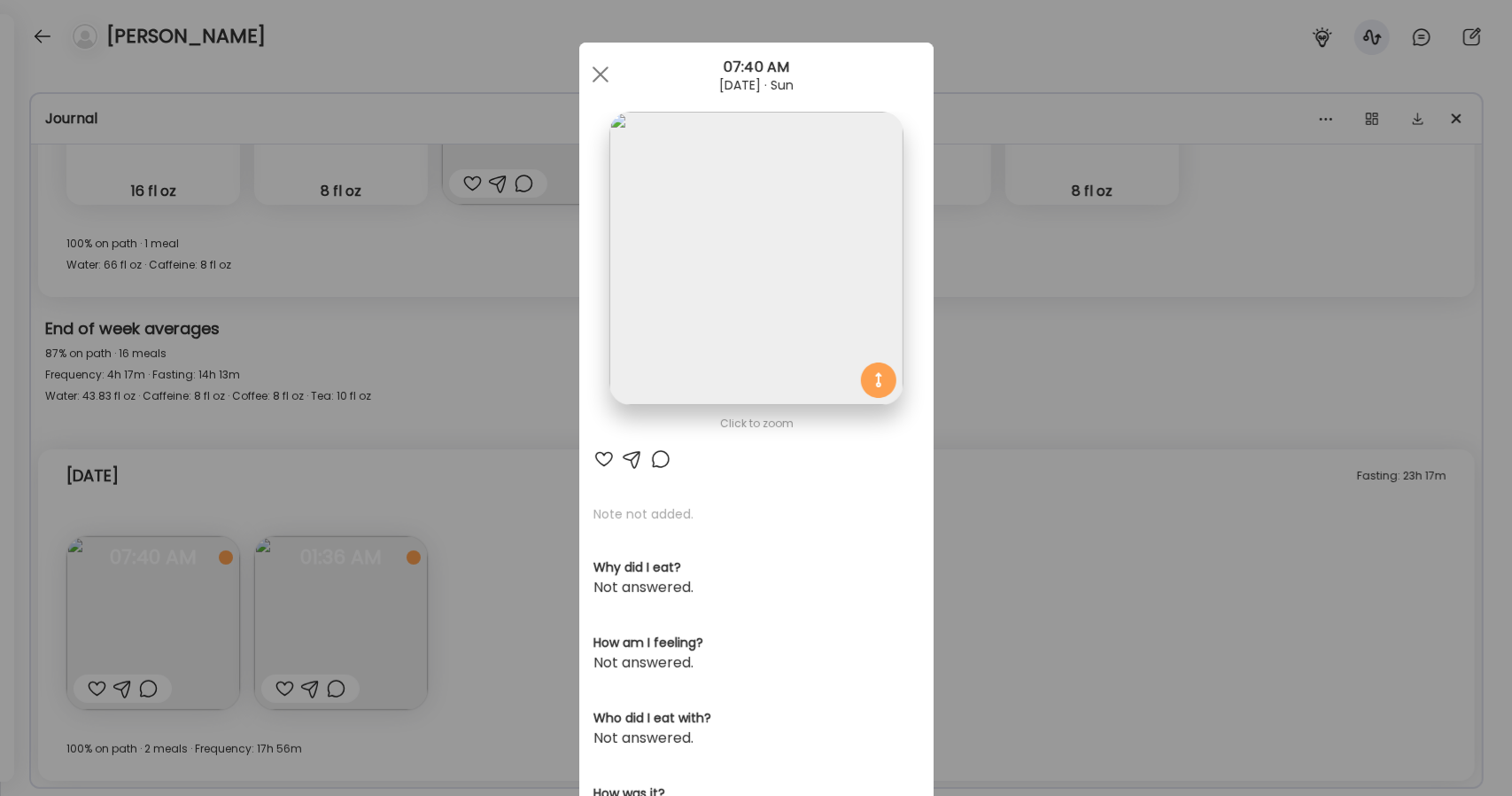
click at [769, 333] on img at bounding box center [756, 258] width 293 height 293
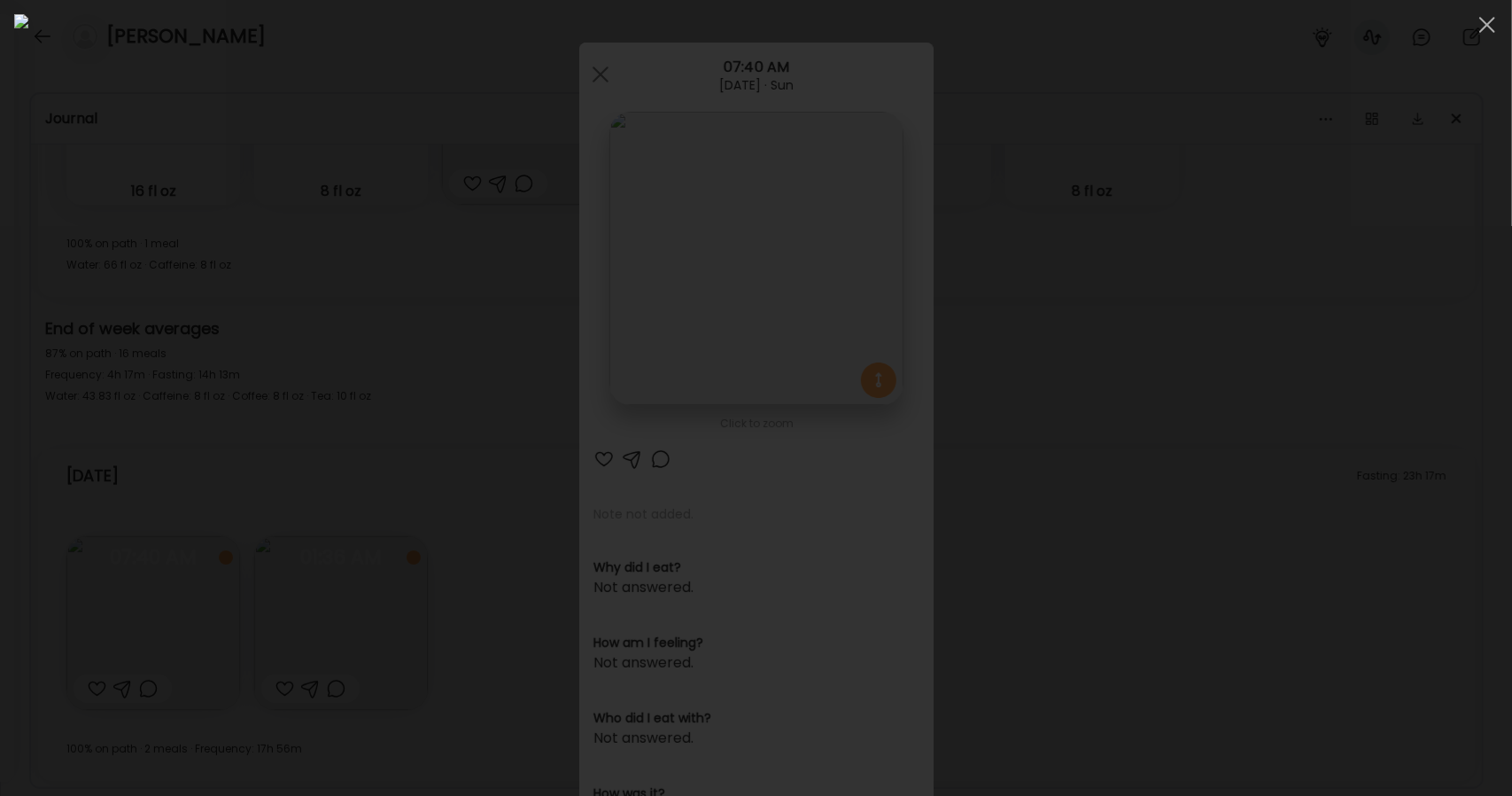
click at [793, 506] on div at bounding box center [756, 398] width 1483 height 767
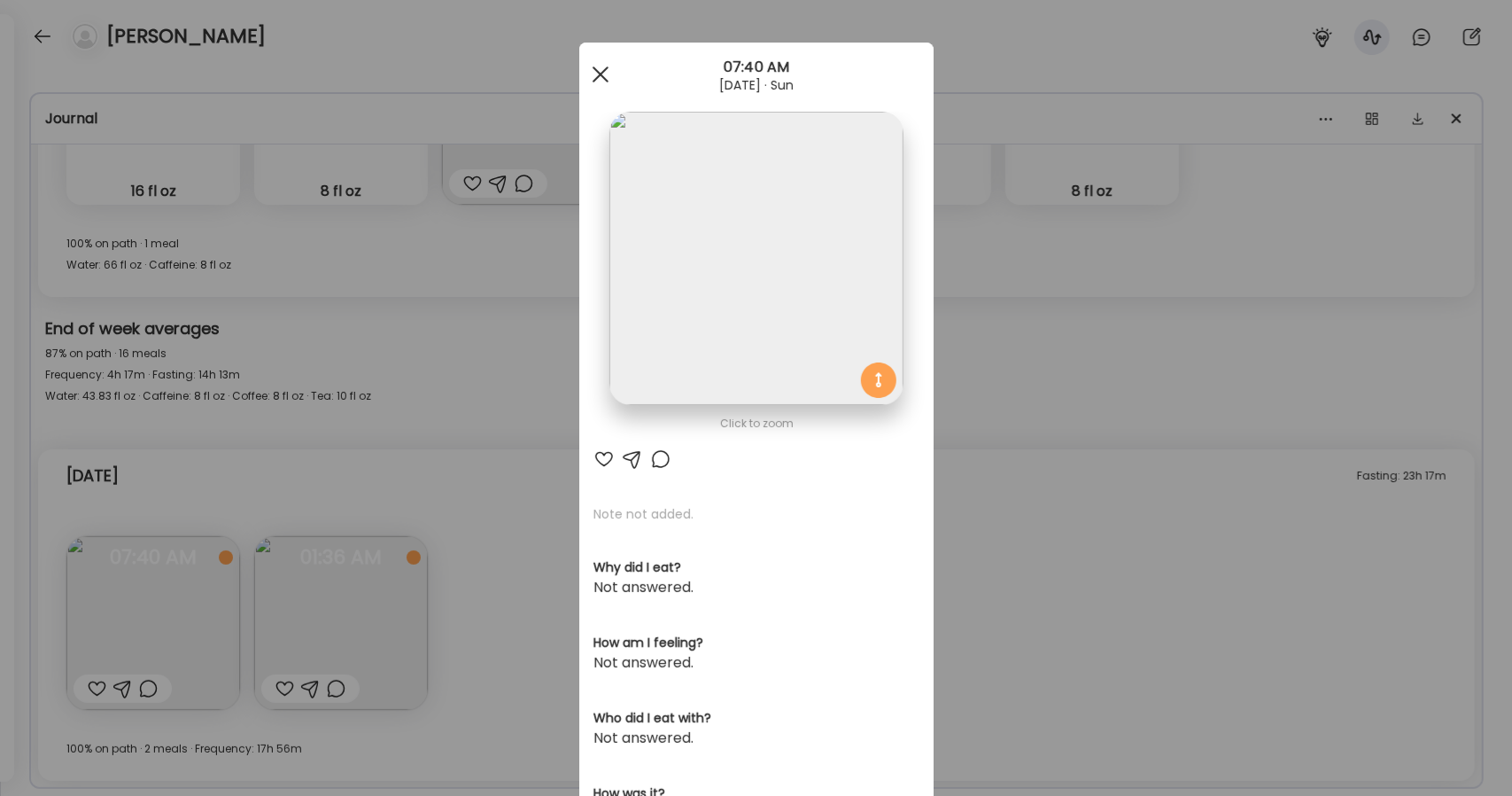
click at [583, 74] on div at bounding box center [600, 74] width 35 height 35
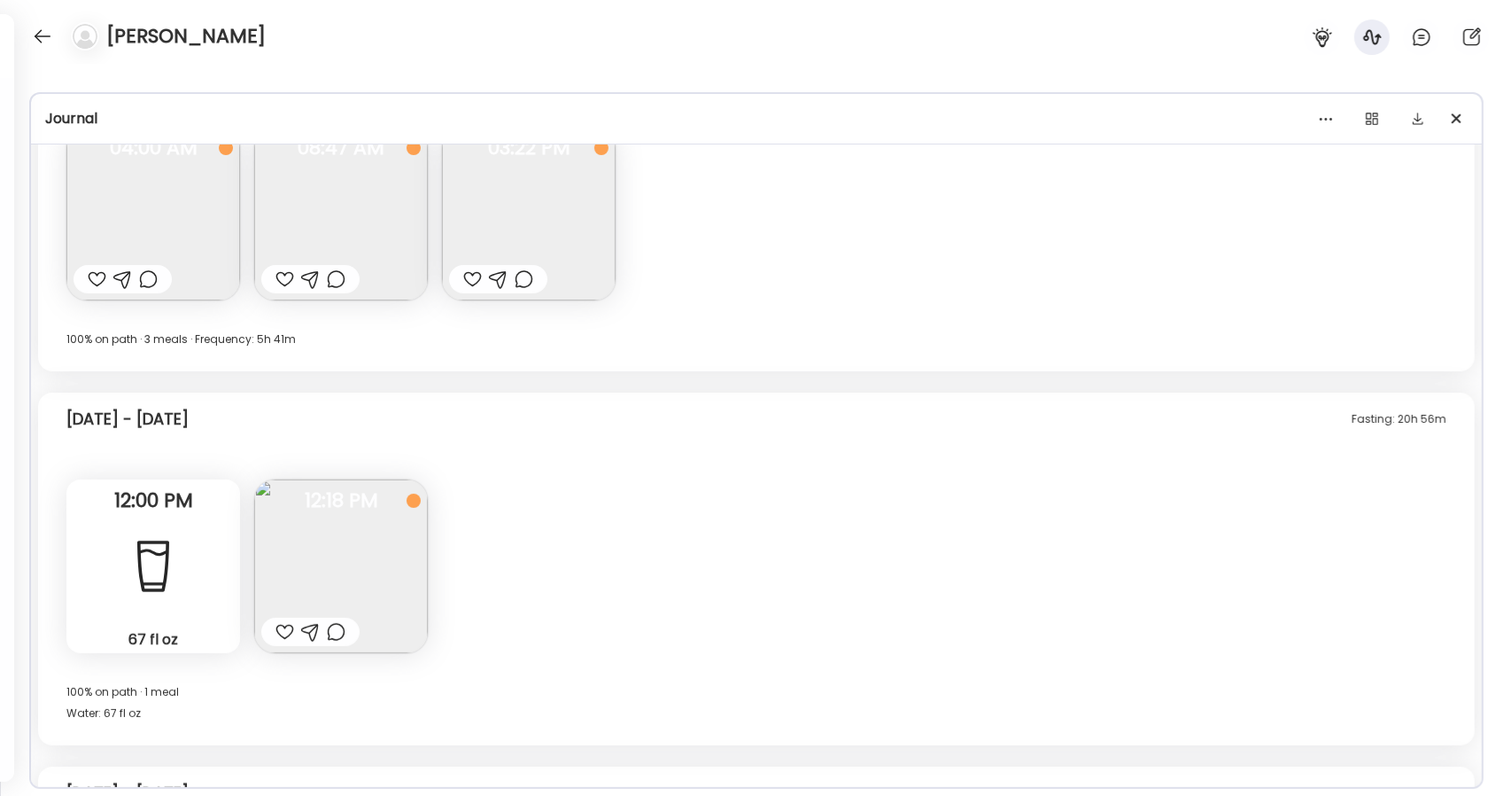
scroll to position [2896, 0]
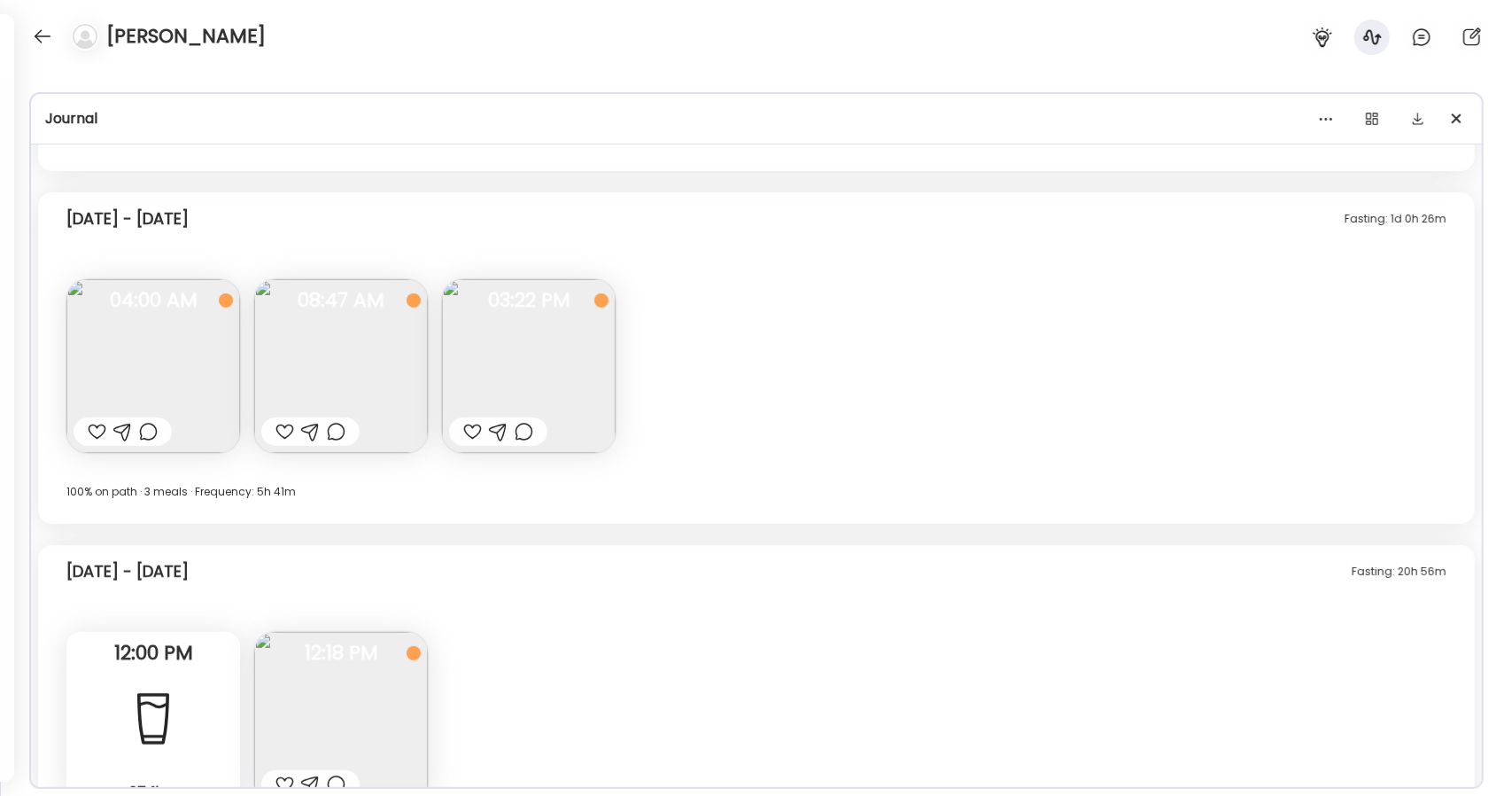
click at [388, 348] on img at bounding box center [341, 366] width 174 height 174
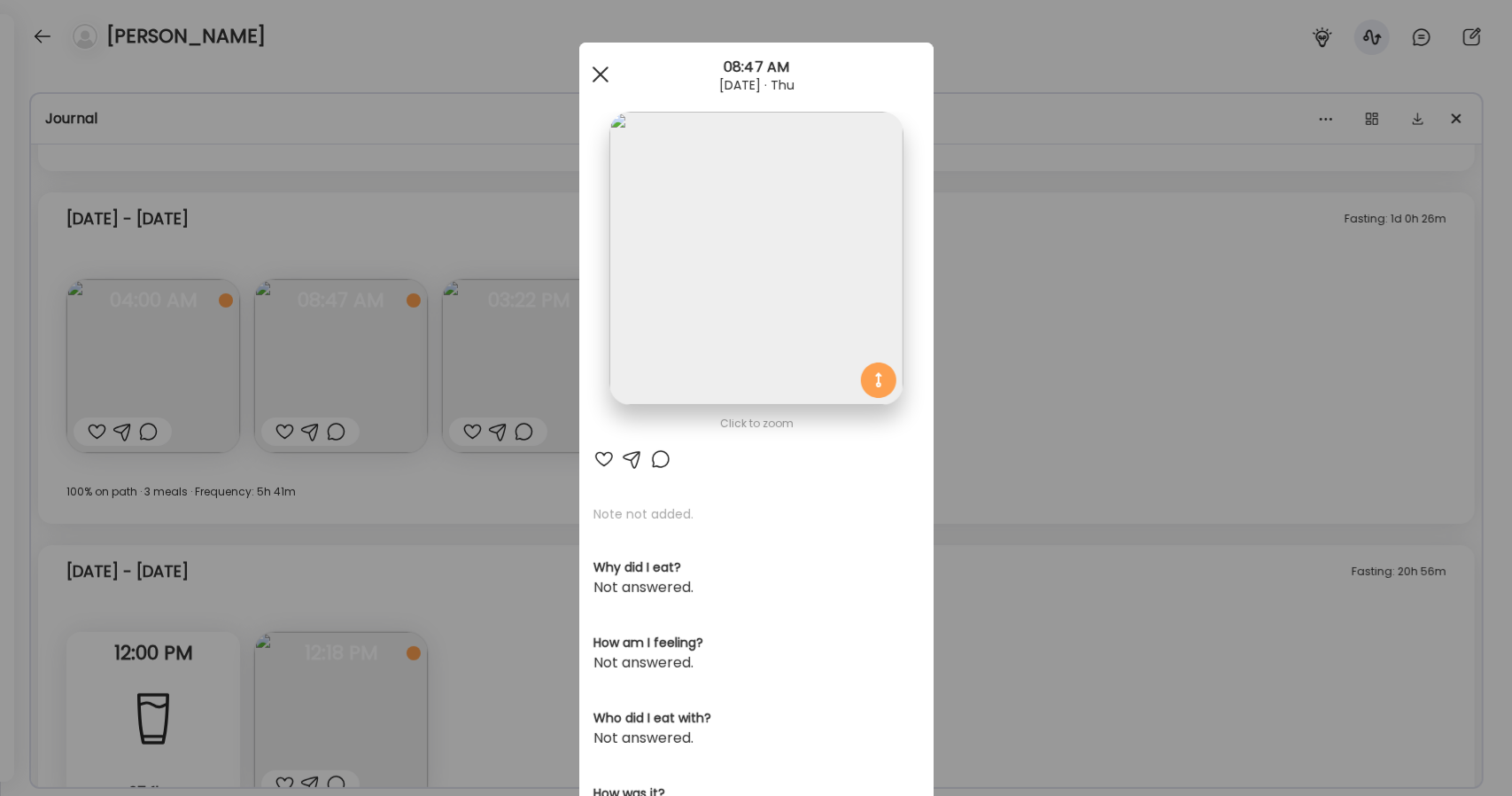
click at [593, 68] on div at bounding box center [600, 74] width 35 height 35
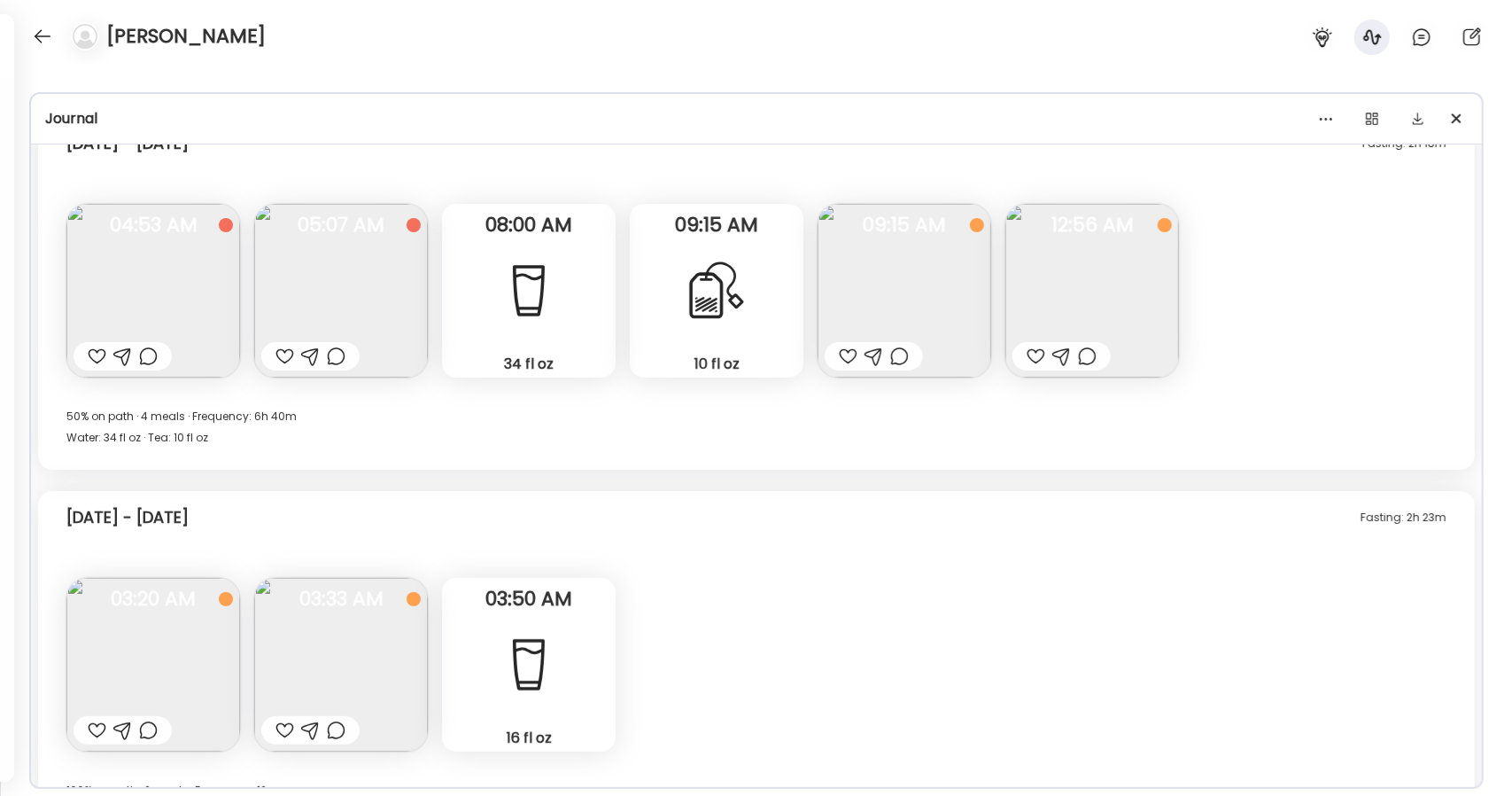
scroll to position [2187, 0]
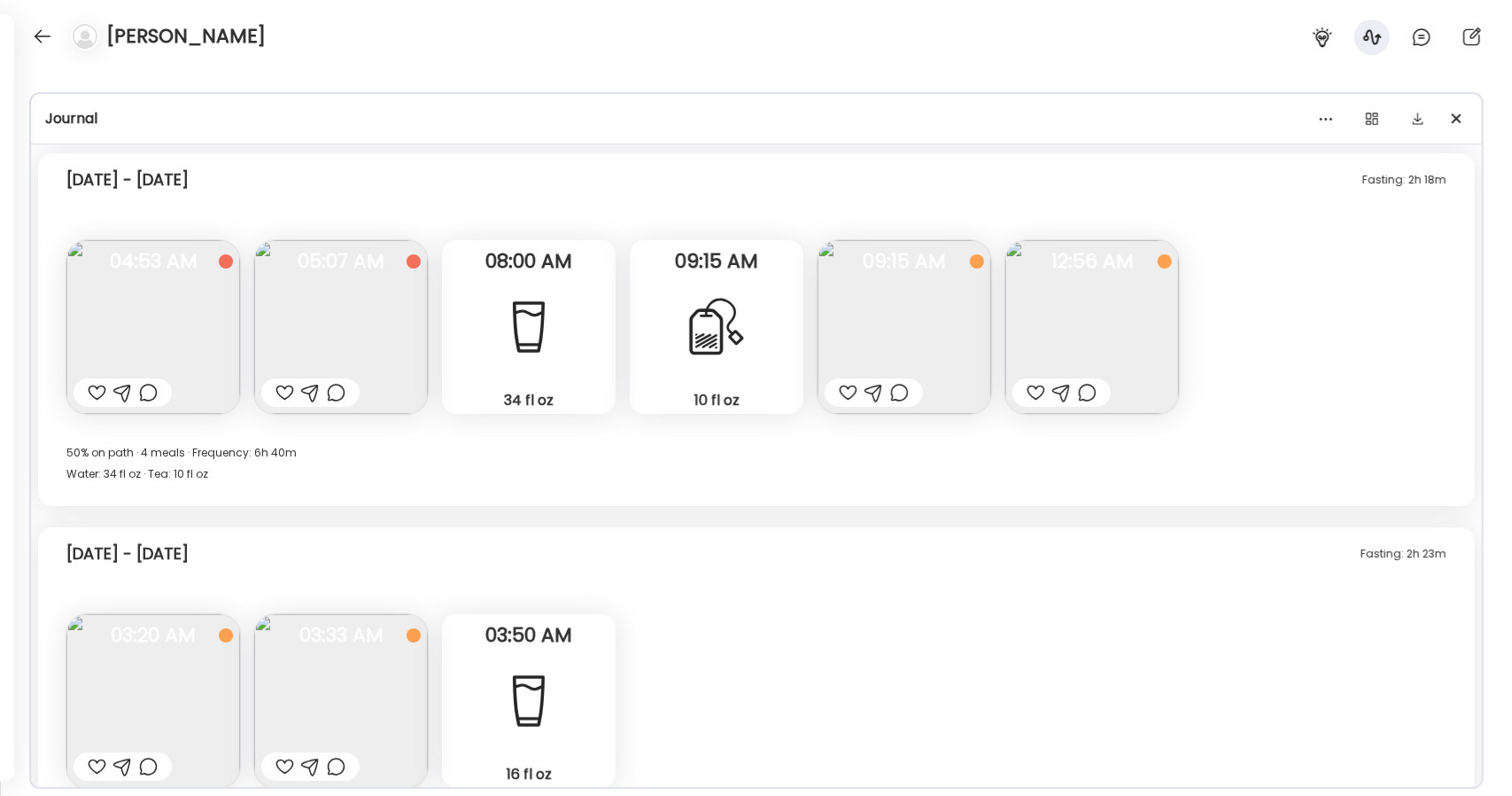
click at [793, 323] on img at bounding box center [904, 327] width 174 height 174
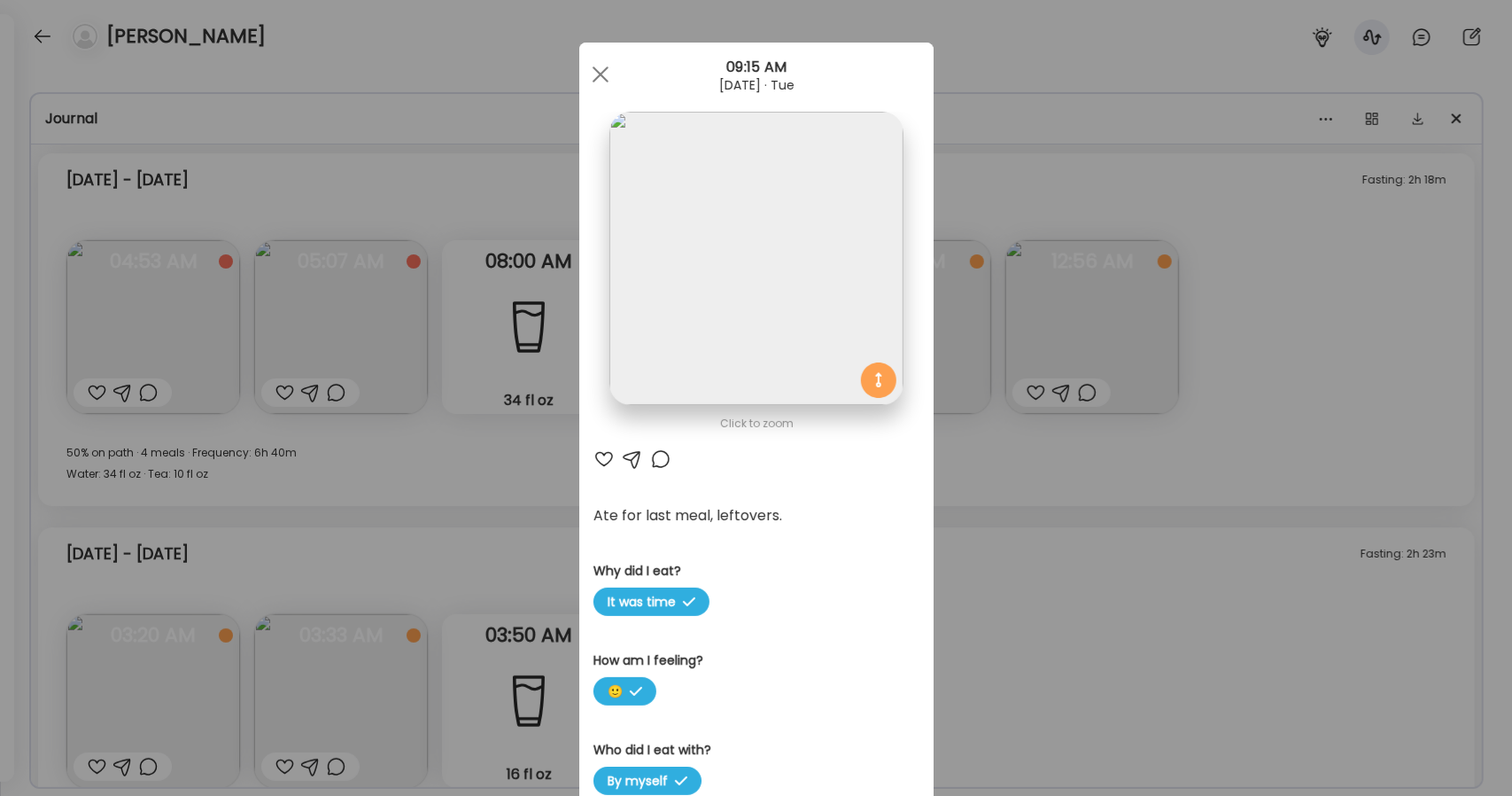
click at [768, 297] on img at bounding box center [756, 258] width 293 height 293
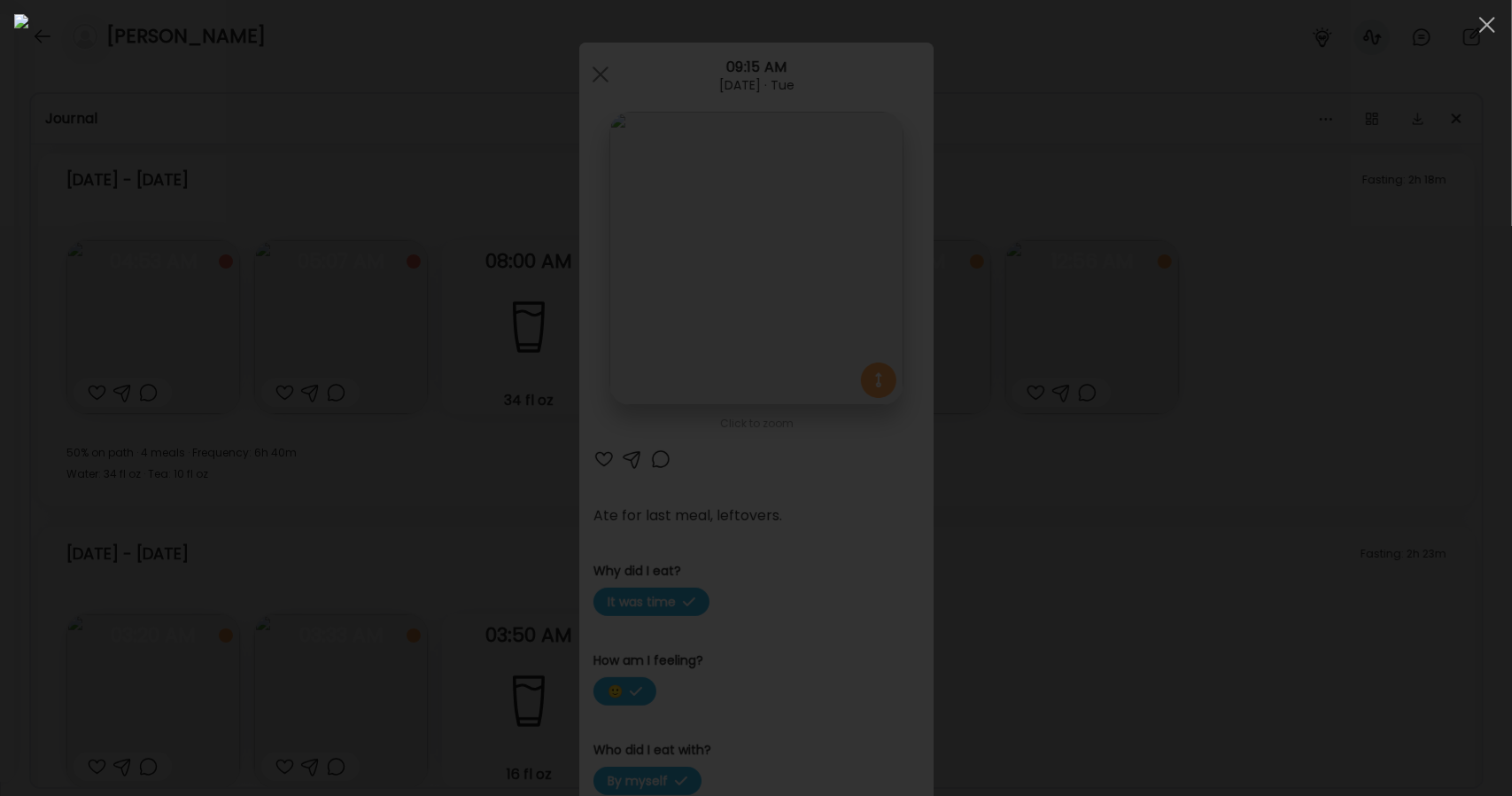
click at [793, 366] on div at bounding box center [756, 398] width 1483 height 767
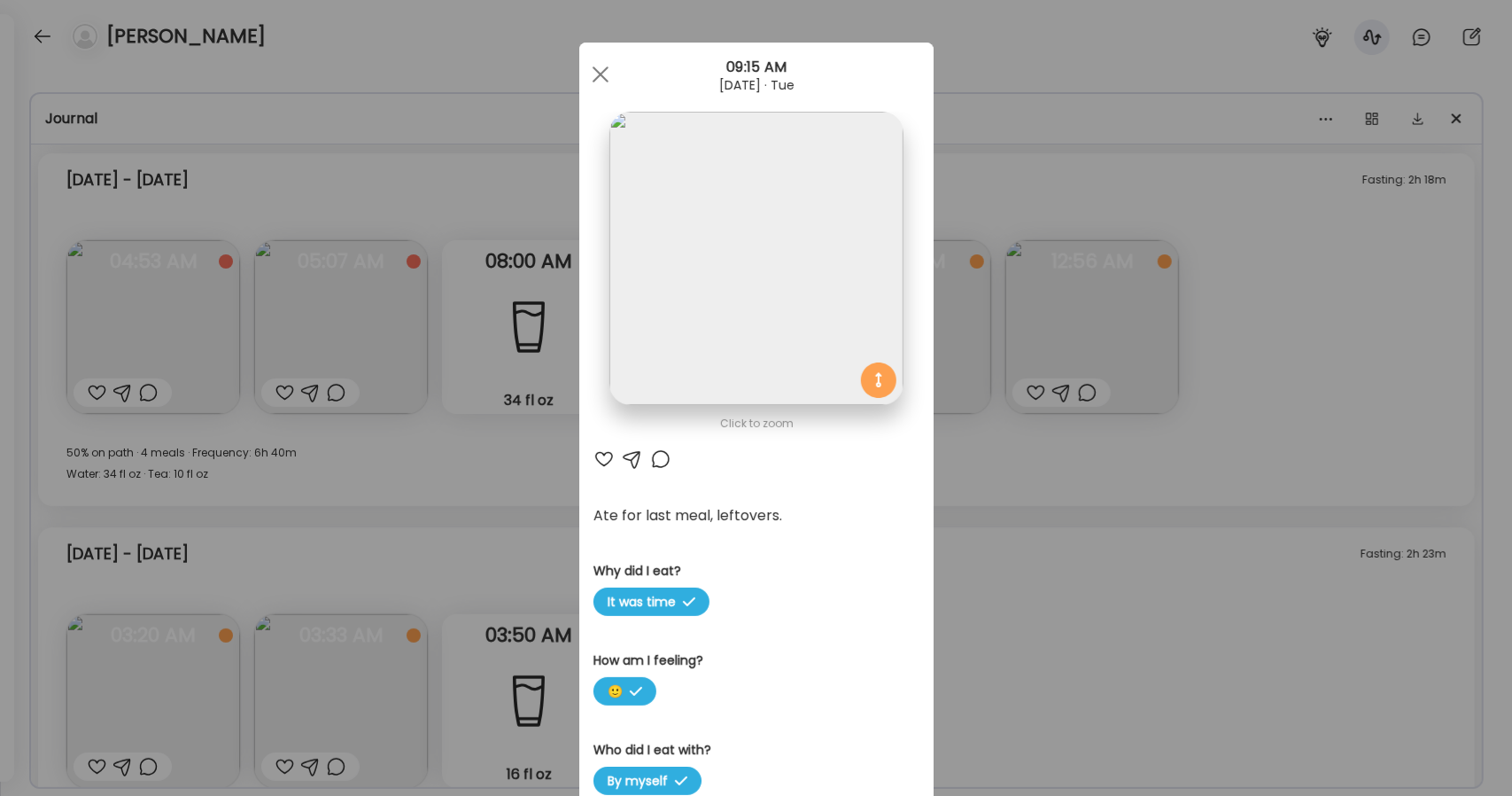
click at [386, 696] on div "Ate Coach Dashboard Wahoo! It’s official Take a moment to set up your Coach Pro…" at bounding box center [756, 398] width 1512 height 796
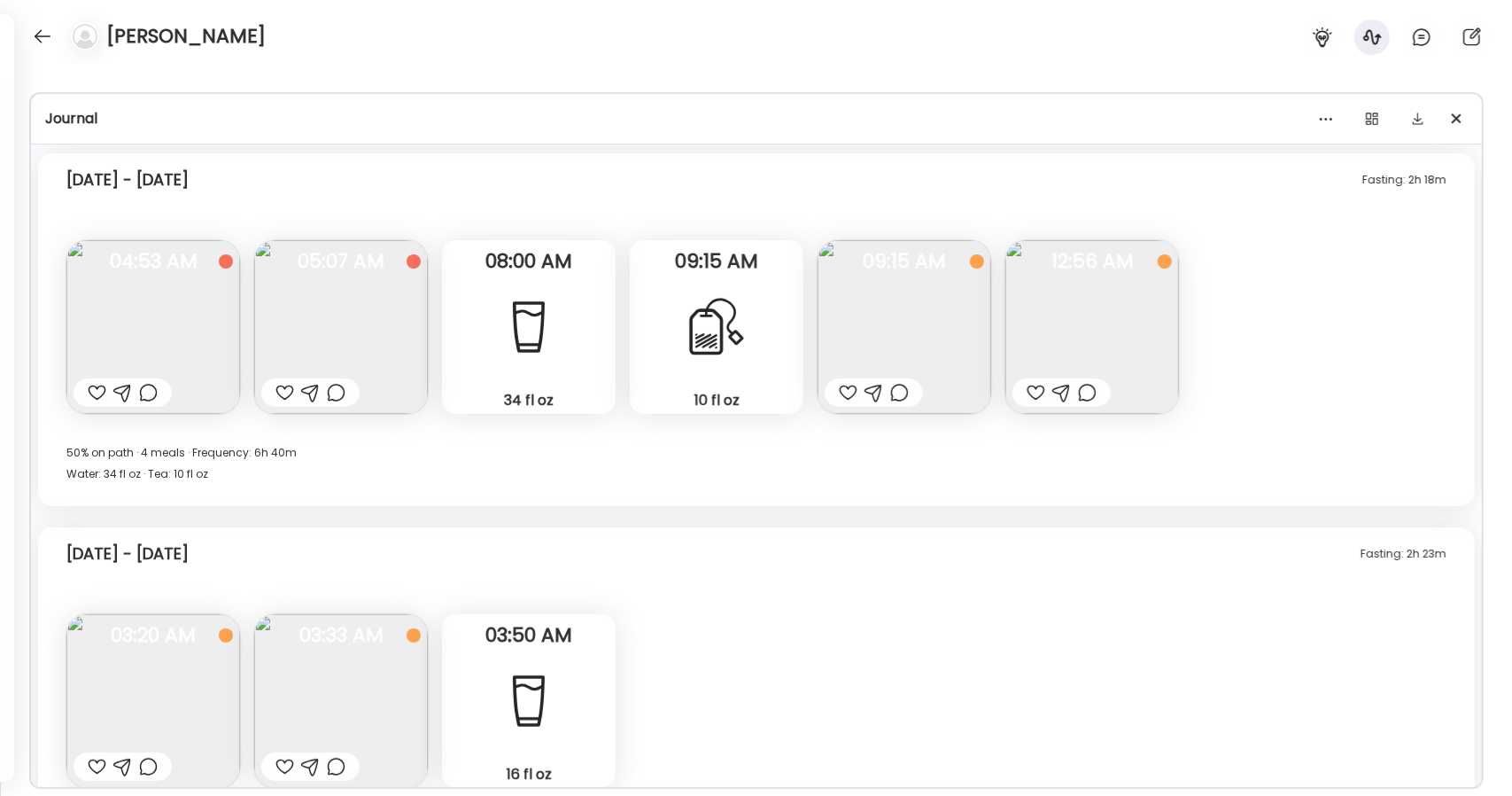
click at [386, 696] on img at bounding box center [341, 700] width 174 height 174
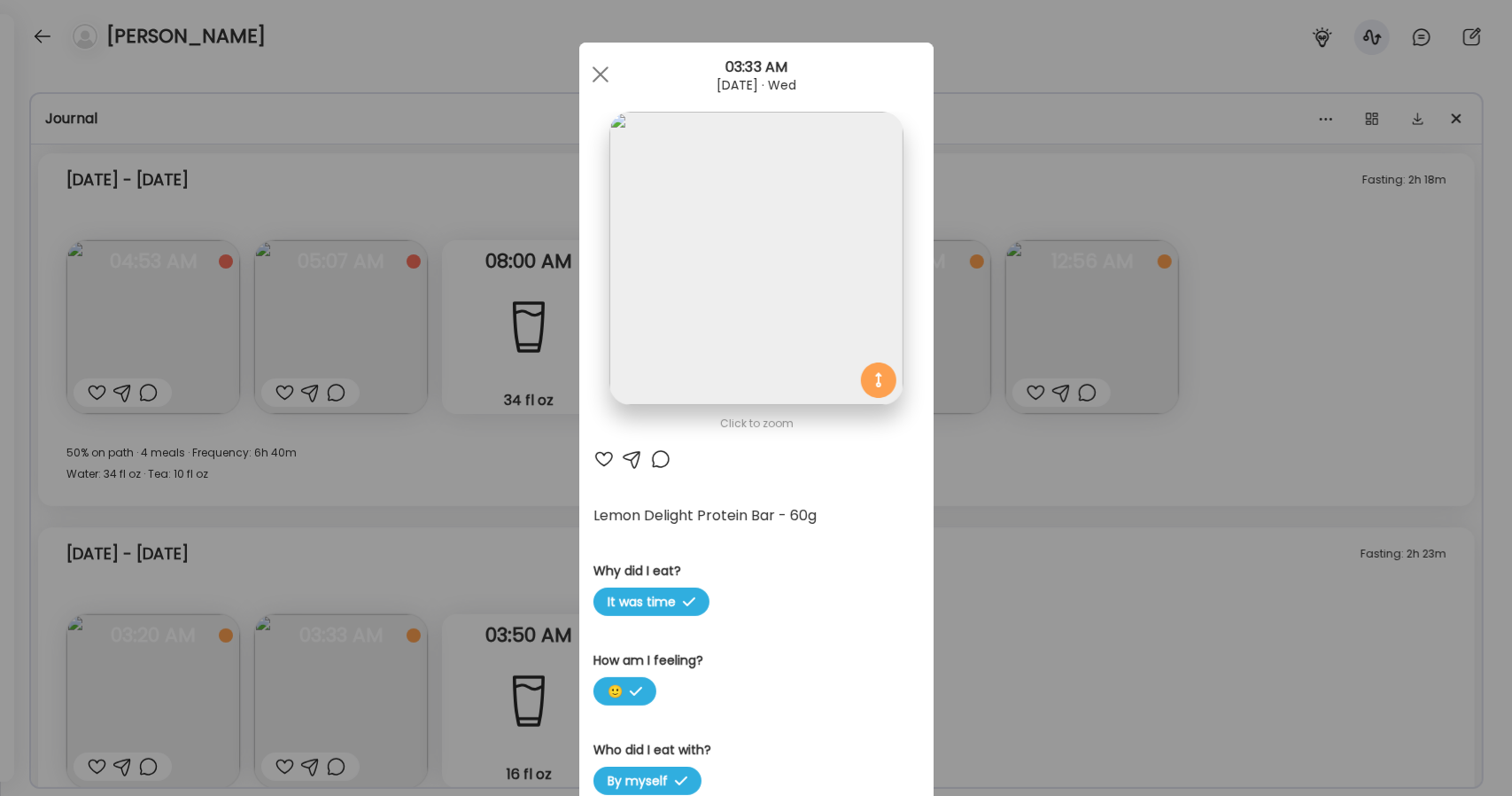
click at [727, 343] on img at bounding box center [756, 258] width 293 height 293
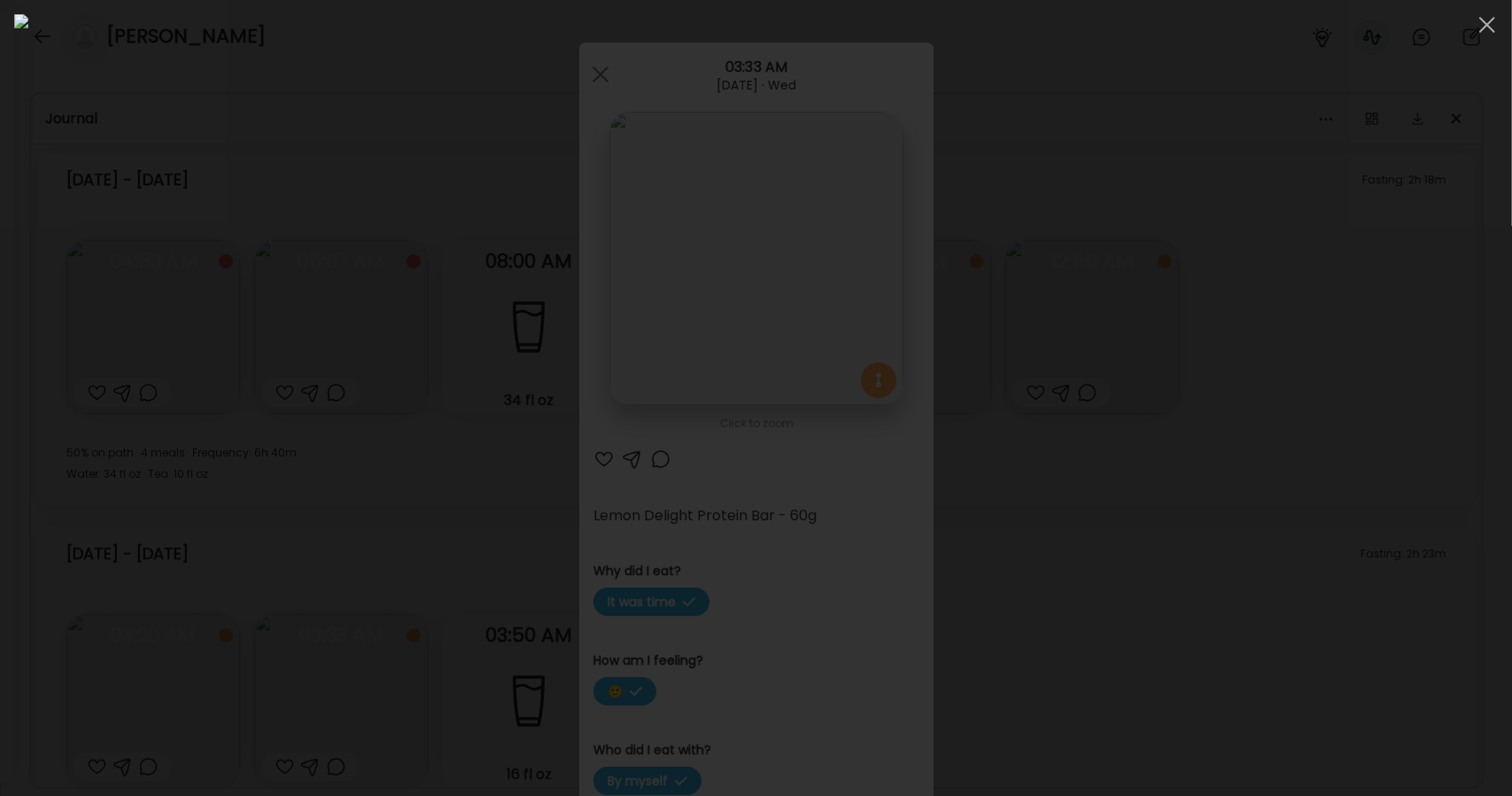
click at [793, 495] on div at bounding box center [756, 398] width 1483 height 767
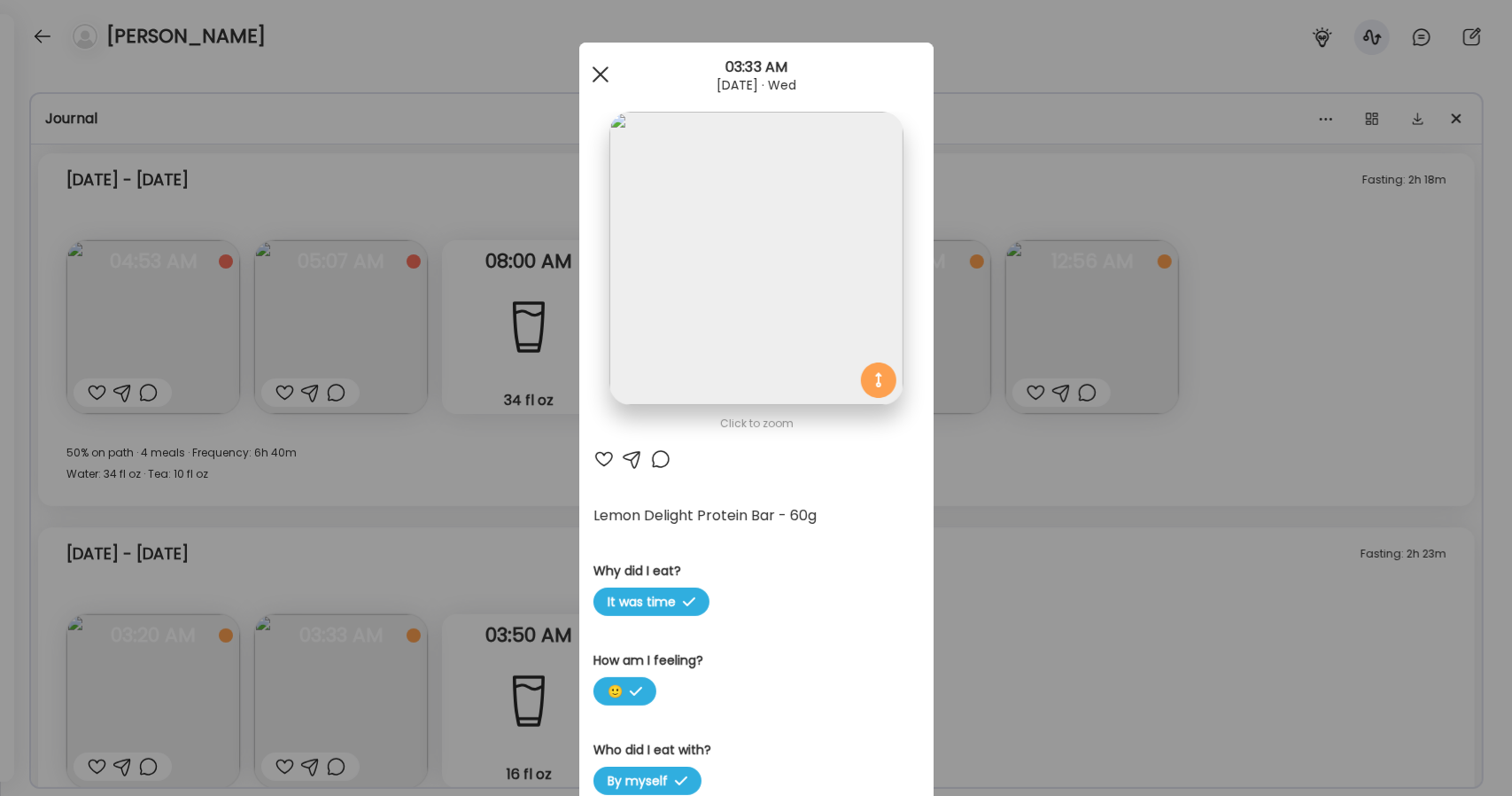
click at [596, 85] on div at bounding box center [600, 74] width 35 height 35
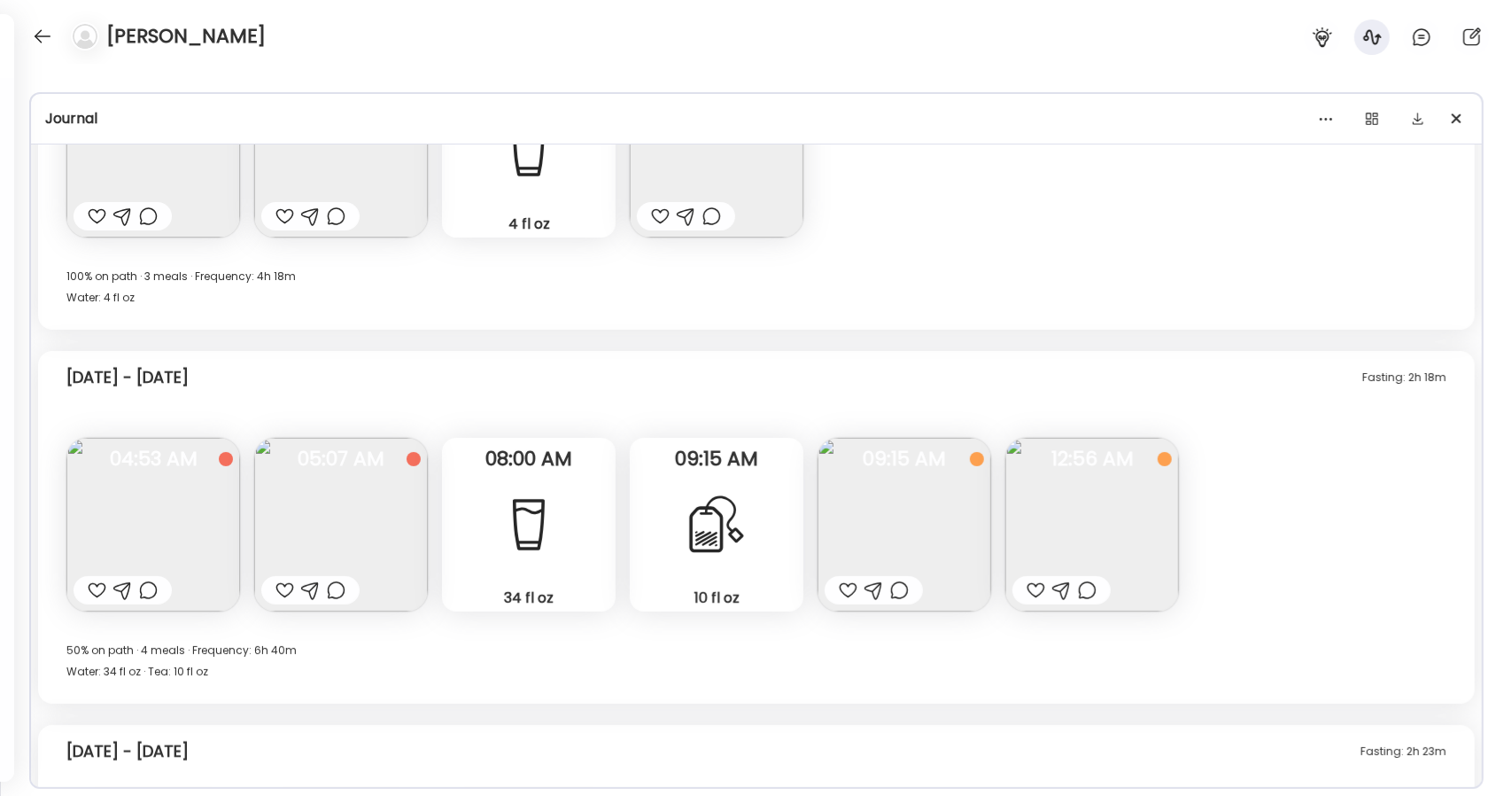
scroll to position [1832, 0]
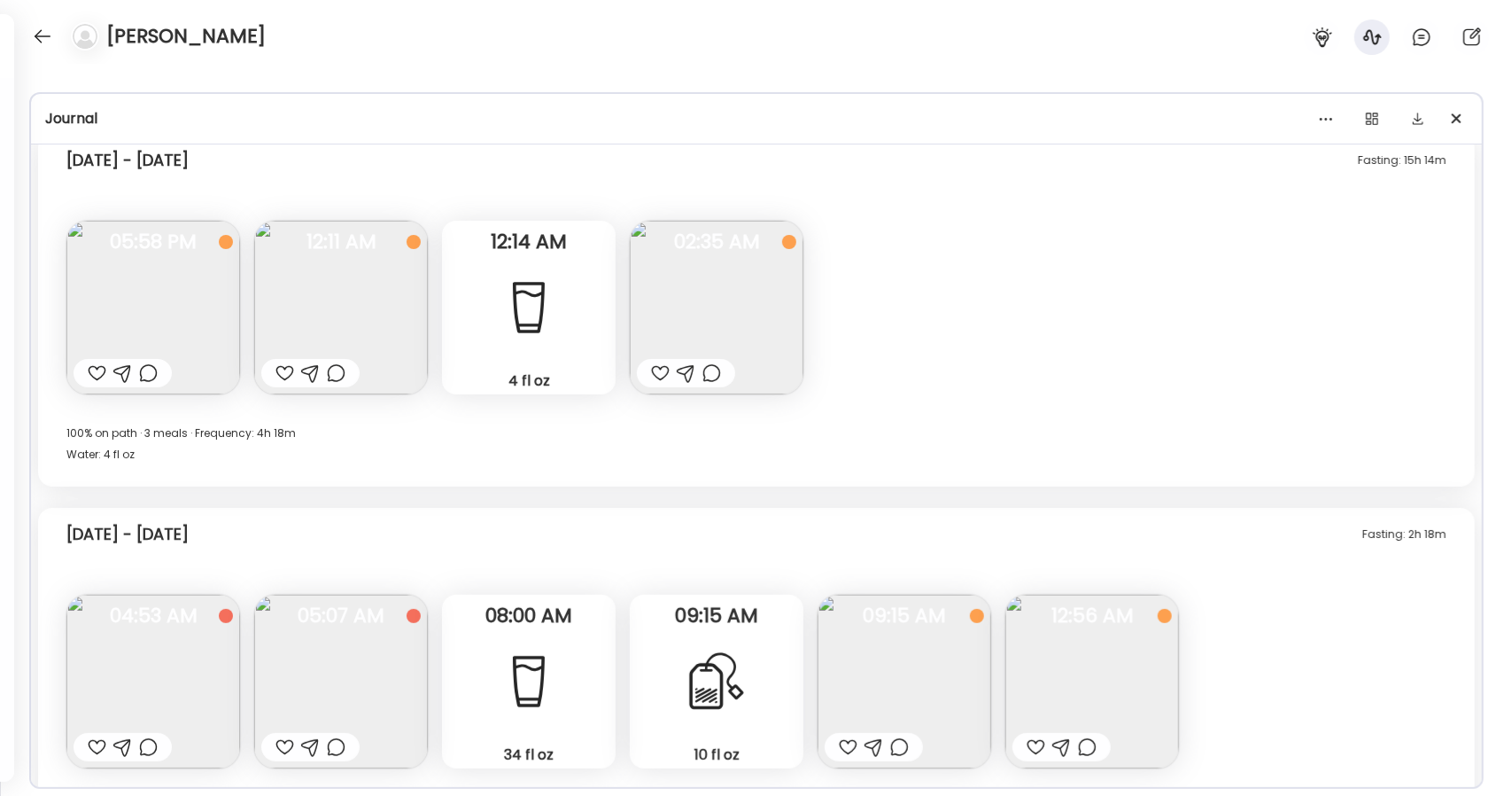
click at [179, 286] on img at bounding box center [153, 307] width 174 height 174
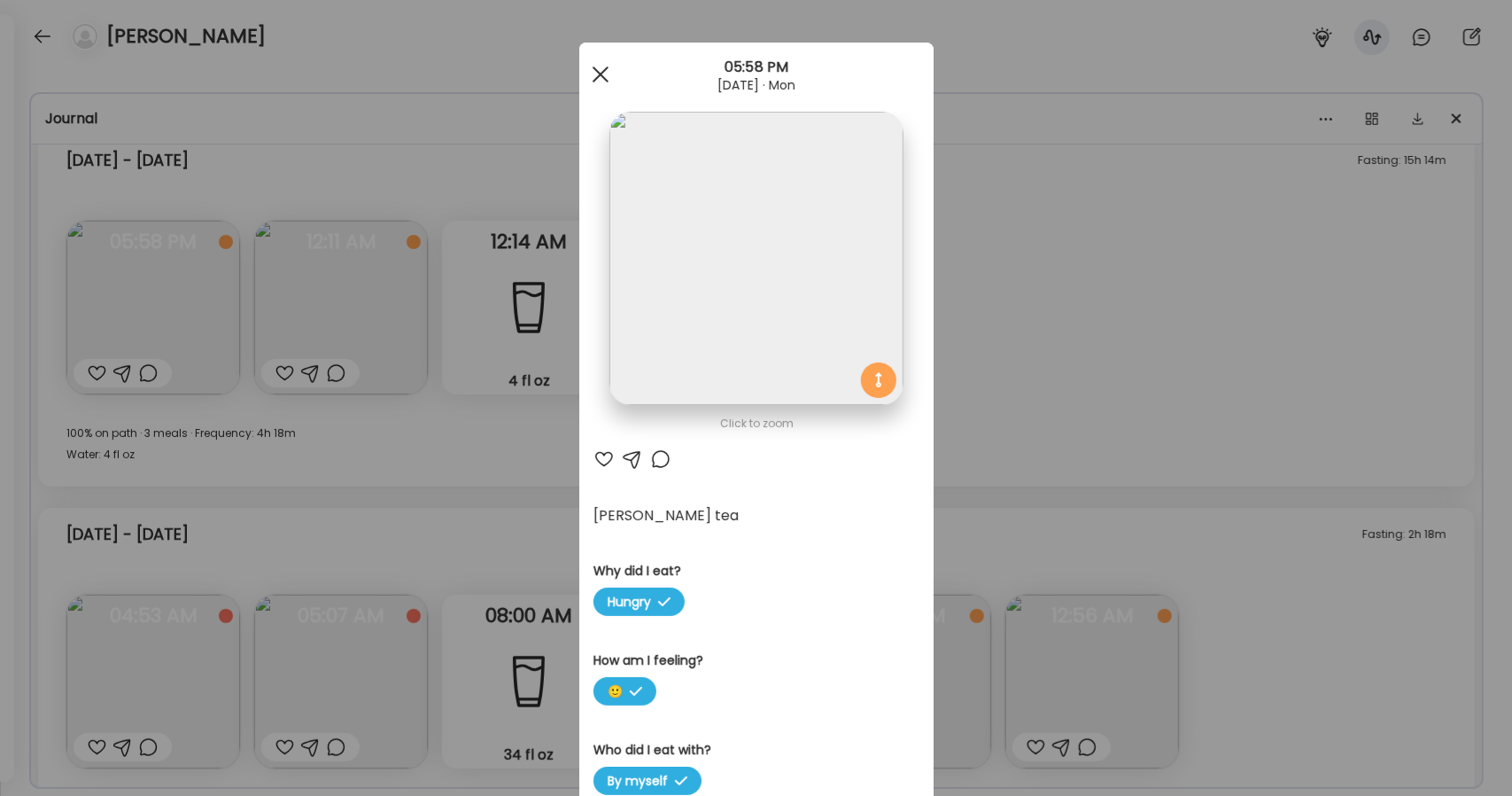
click at [597, 72] on div at bounding box center [600, 74] width 35 height 35
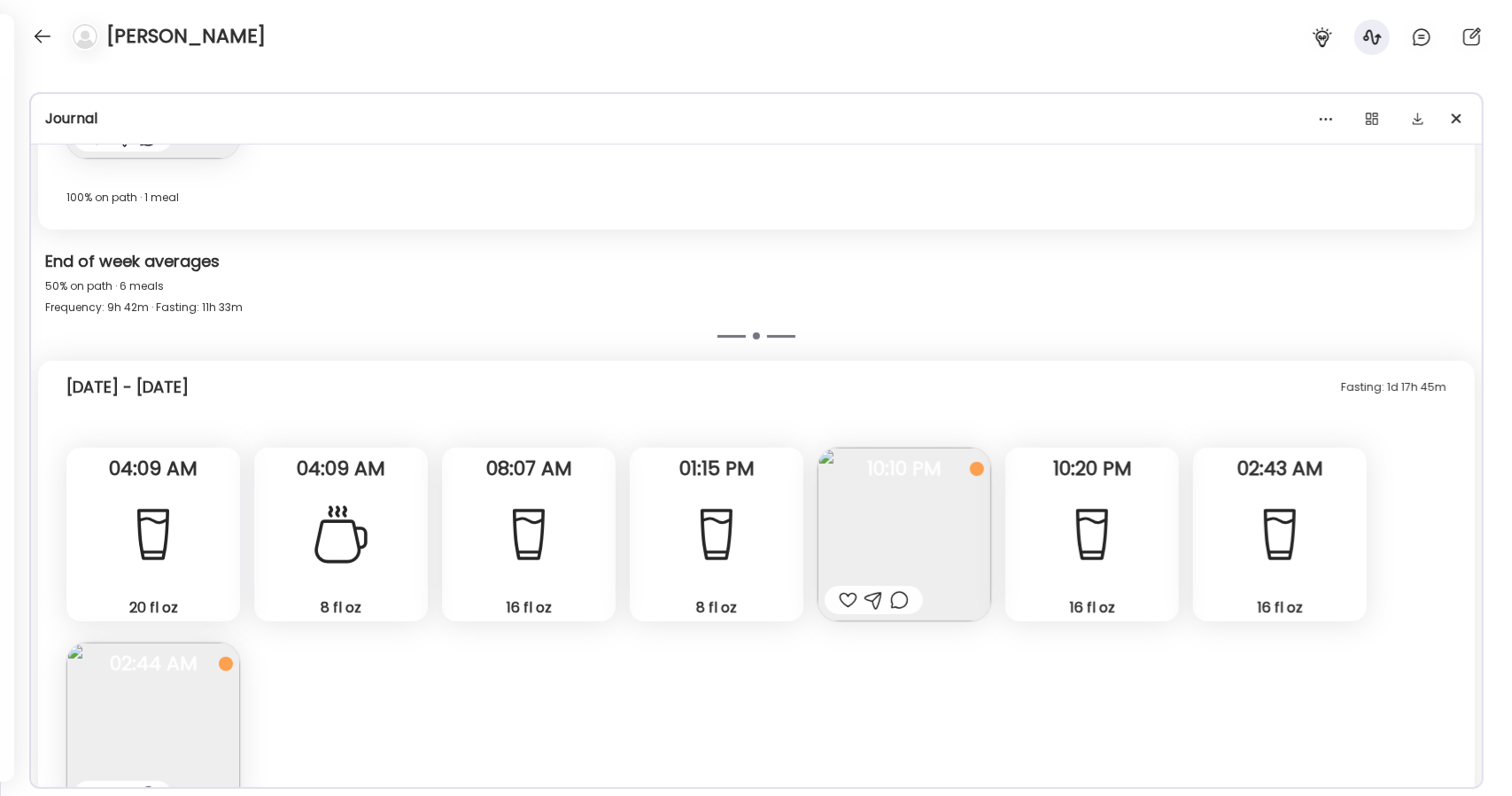
scroll to position [1035, 0]
click at [793, 516] on img at bounding box center [904, 536] width 174 height 174
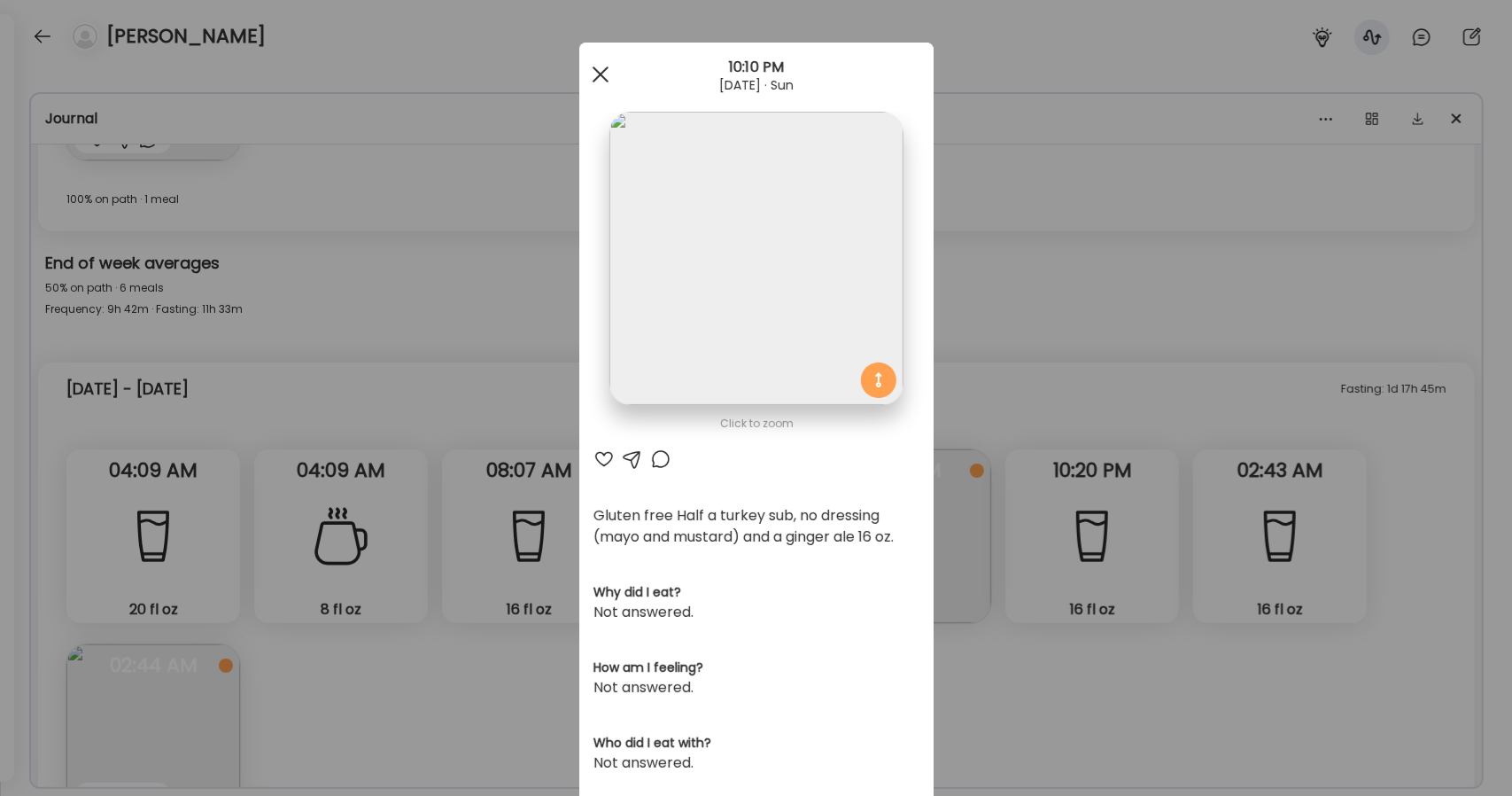
click at [596, 63] on div at bounding box center [600, 74] width 35 height 35
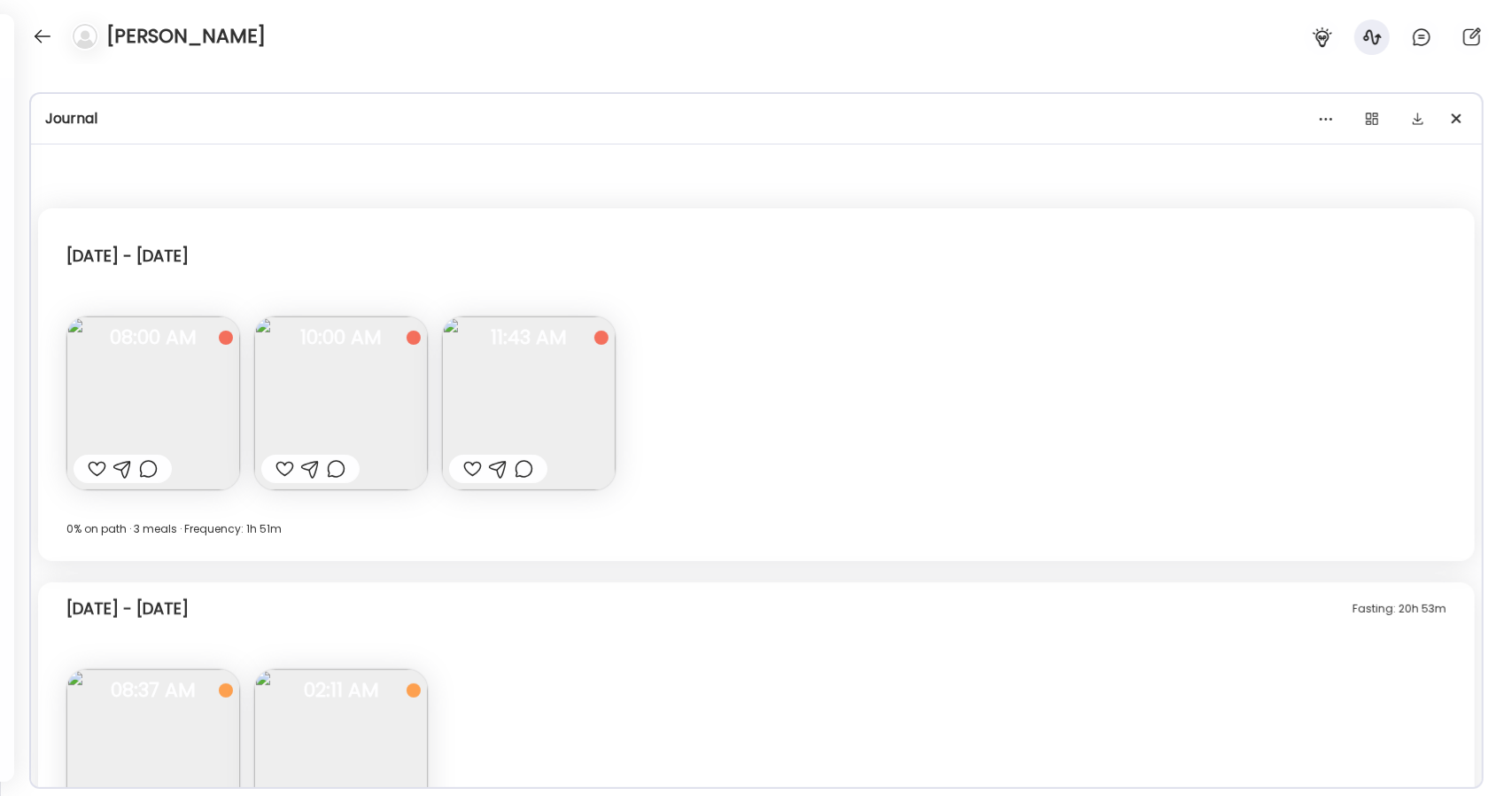
scroll to position [355, 0]
